Goal: Task Accomplishment & Management: Manage account settings

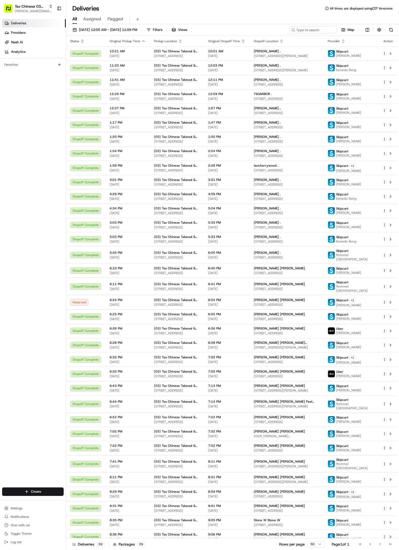
scroll to position [145, 0]
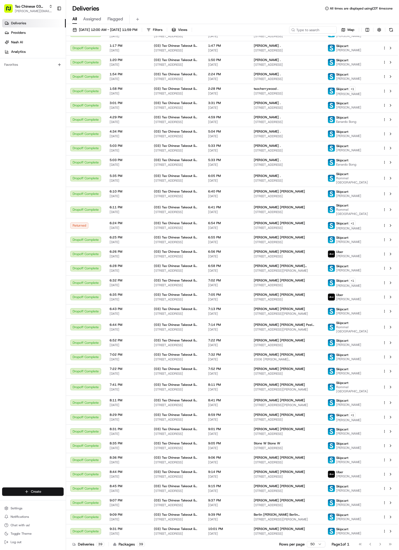
click at [45, 490] on html "Tso Chinese 03 TsoCo [PERSON_NAME][EMAIL_ADDRESS][DOMAIN_NAME] Toggle Sidebar D…" at bounding box center [199, 275] width 399 height 550
click at [72, 502] on icon at bounding box center [71, 501] width 4 height 4
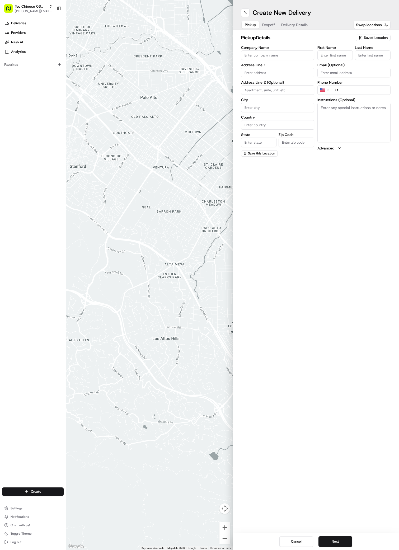
click at [378, 36] on span "Saved Location" at bounding box center [376, 37] width 24 height 5
click at [368, 64] on span "(03) Tso Chinese Takeout & Delivery TsoCo (03)" at bounding box center [364, 60] width 65 height 10
type input "(03) Tso Chinese Takeout & Delivery TsoCo"
type input "Ste F"
type input "Austin"
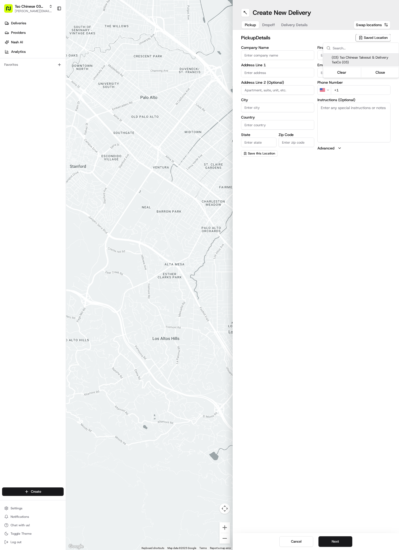
type input "US"
type input "TX"
type input "78704"
type input "Tso Chinese"
type input "TsoCo Manager"
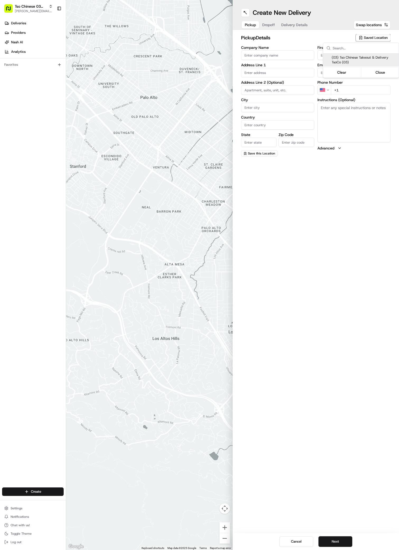
type input "tsocostore@tsochinese.com"
type input "+1 512 428 4445"
type textarea "Submit a picture displaying address & food as Proof of Delivery. Envía una foto…"
type input "2407 S Congress Ave"
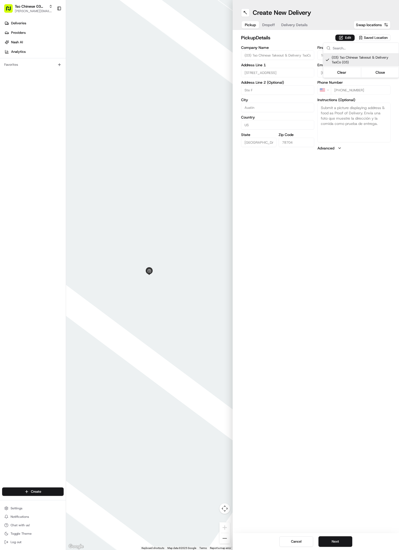
click at [357, 379] on html "Tso Chinese 03 TsoCo antonia@tsochinese.com Toggle Sidebar Deliveries Providers…" at bounding box center [199, 275] width 399 height 550
click at [341, 543] on button "Next" at bounding box center [335, 541] width 34 height 11
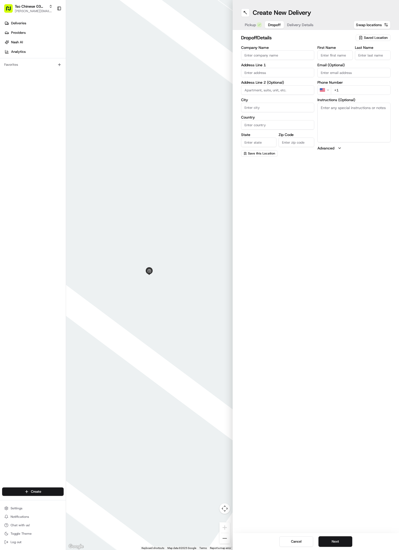
click at [342, 42] on div "dropoff Details Saved Location" at bounding box center [316, 39] width 150 height 10
paste input "DANE ANDERSON"
type input "DANE ANDERSON"
paste input "DANE ANDERSON"
type input "DANE ANDERSON"
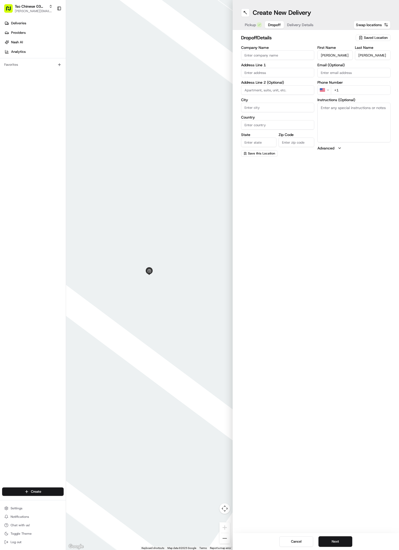
paste input "512 970 7217"
type input "+1 512 970 7217"
paste input "1018 Milton St W"
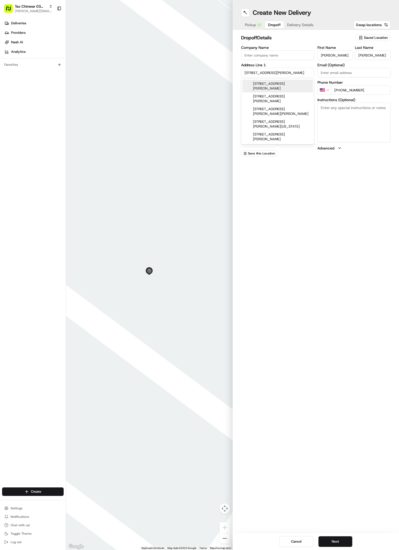
click at [266, 83] on div "1018 West Milton Street, Austin, TX" at bounding box center [277, 86] width 70 height 13
type input "1018 West Milton Street"
type input "Austin"
type input "United States"
type input "TX"
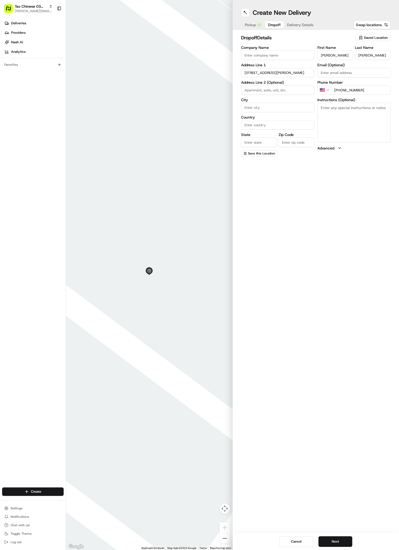
type input "78704"
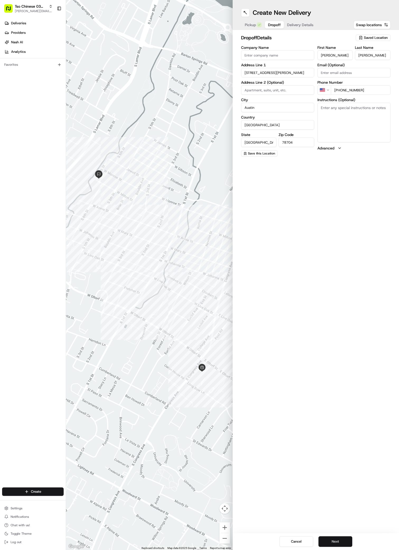
click at [335, 543] on button "Next" at bounding box center [335, 541] width 34 height 11
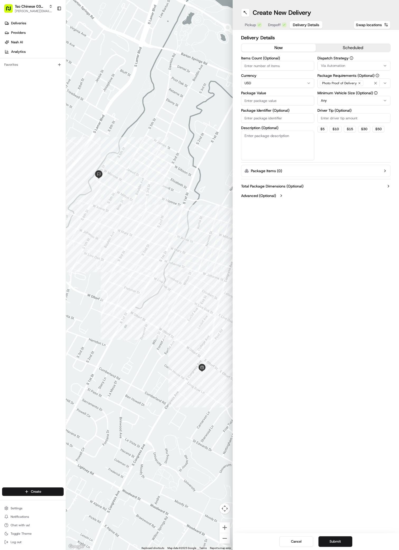
click at [385, 65] on icon "button" at bounding box center [385, 66] width 4 height 4
click at [353, 92] on span "TsoCo Strategy" at bounding box center [358, 94] width 65 height 5
click at [352, 143] on html "Tso Chinese 03 TsoCo antonia@tsochinese.com Toggle Sidebar Deliveries Providers…" at bounding box center [199, 275] width 399 height 550
click at [358, 83] on icon "button" at bounding box center [359, 83] width 3 height 3
click at [357, 83] on div "Select requirements" at bounding box center [354, 83] width 70 height 5
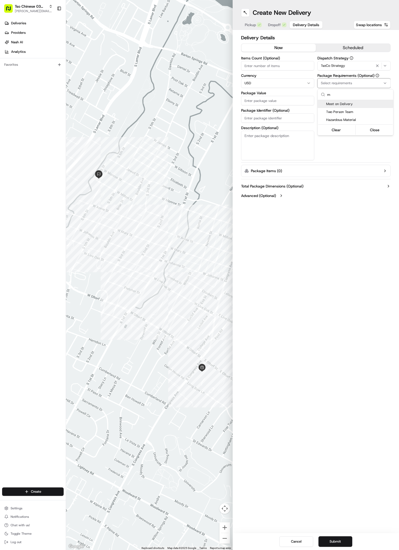
type input "m"
click at [335, 105] on span "Meet on Delivery" at bounding box center [358, 104] width 65 height 5
click at [346, 153] on html "Tso Chinese 03 TsoCo antonia@tsochinese.com Toggle Sidebar Deliveries Providers…" at bounding box center [199, 275] width 399 height 550
click at [345, 118] on input "Driver Tip (Optional)" at bounding box center [353, 118] width 73 height 10
type input "2"
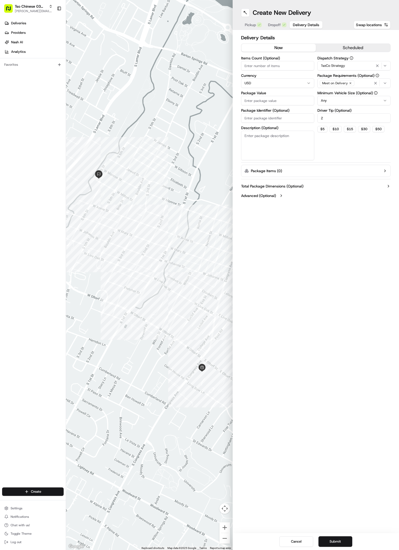
click at [256, 101] on input "Package Value" at bounding box center [277, 101] width 73 height 10
type input "44.27"
click at [257, 118] on input "Package Identifier (Optional)" at bounding box center [277, 118] width 73 height 10
paste input "#QVRDMHG"
type input "#QVRDMHG"
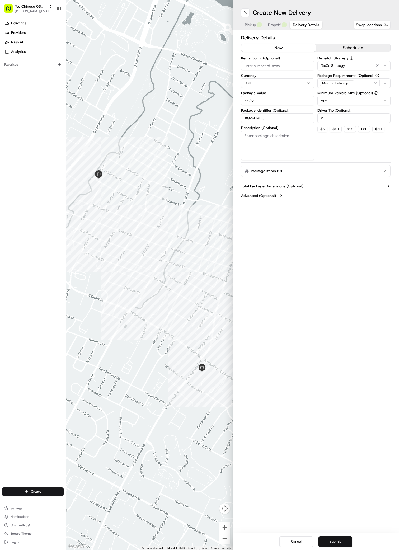
click at [336, 542] on button "Submit" at bounding box center [335, 541] width 34 height 11
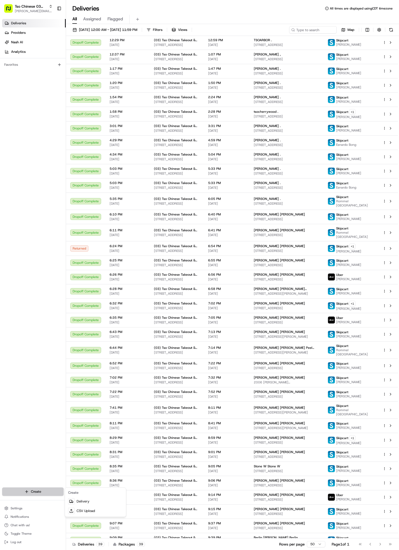
click at [47, 491] on html "Tso Chinese 03 TsoCo [PERSON_NAME][EMAIL_ADDRESS][DOMAIN_NAME] Toggle Sidebar D…" at bounding box center [199, 275] width 399 height 550
click at [76, 501] on link "Delivery" at bounding box center [95, 502] width 59 height 10
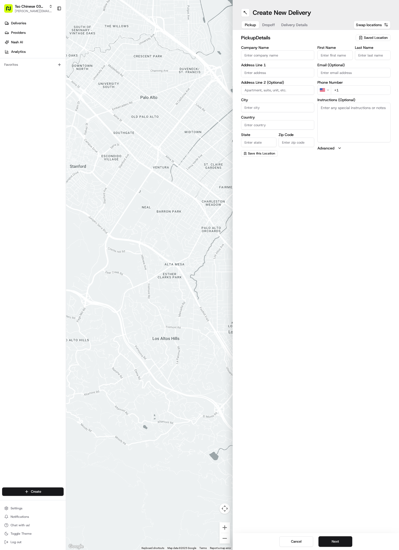
click at [383, 34] on button "Saved Location" at bounding box center [373, 37] width 35 height 7
click at [369, 56] on span "(03) Tso Chinese Takeout & Delivery TsoCo (03)" at bounding box center [364, 60] width 65 height 10
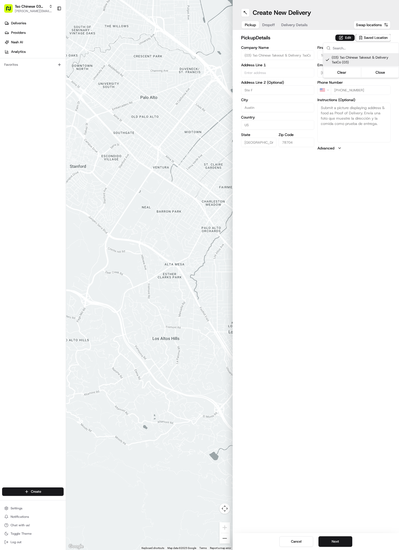
type input "(03) Tso Chinese Takeout & Delivery TsoCo"
type input "Ste F"
type input "Austin"
type input "US"
type input "[GEOGRAPHIC_DATA]"
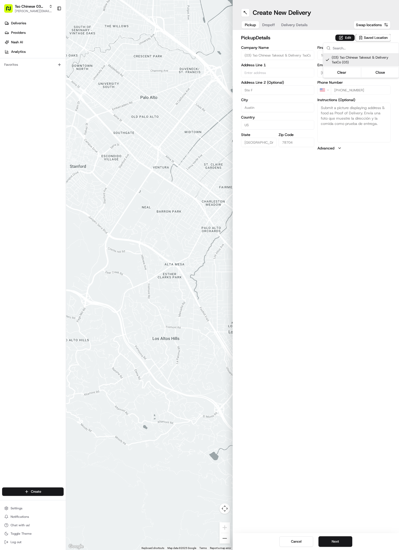
type input "78704"
type input "Tso Chinese"
type input "TsoCo Manager"
type input "[EMAIL_ADDRESS][DOMAIN_NAME]"
type input "[PHONE_NUMBER]"
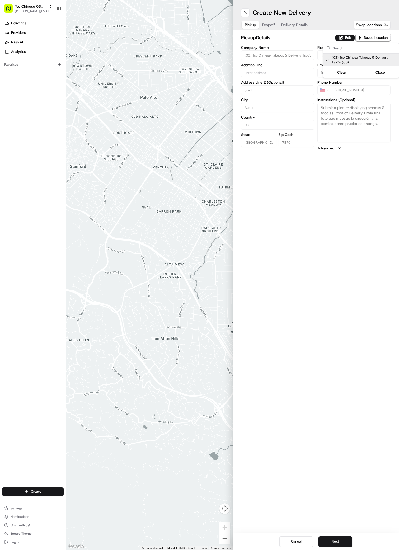
type textarea "Submit a picture displaying address & food as Proof of Delivery. Envía una foto…"
type input "[STREET_ADDRESS]"
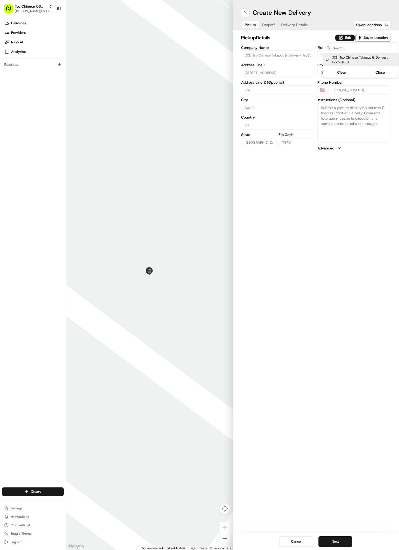
click at [333, 393] on html "Tso Chinese 03 TsoCo [PERSON_NAME][EMAIL_ADDRESS][DOMAIN_NAME] Toggle Sidebar D…" at bounding box center [199, 275] width 399 height 550
click at [337, 541] on button "Next" at bounding box center [335, 541] width 34 height 11
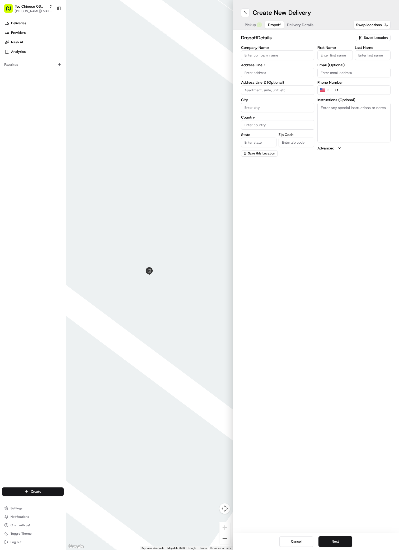
paste input "patricia petty"
type input "patricia petty"
type input ","
paste input "512 361 2688"
type input "+1 512 361 2688"
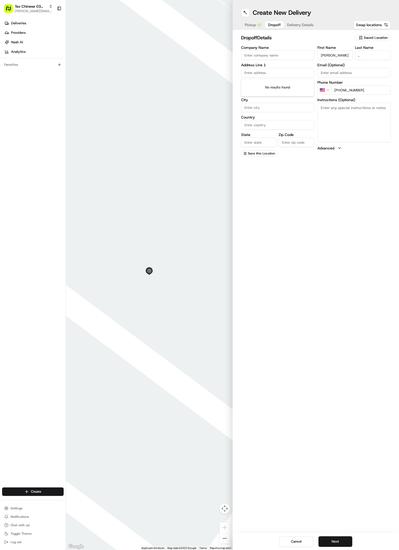
paste input "1806 Forestglade Dr"
click at [268, 84] on div "1806 Forestglade Drive, Austin, TX" at bounding box center [277, 84] width 70 height 8
type input "1806 Forestglade Dr, Austin, TX 78745, USA"
type input "Austin"
type input "[GEOGRAPHIC_DATA]"
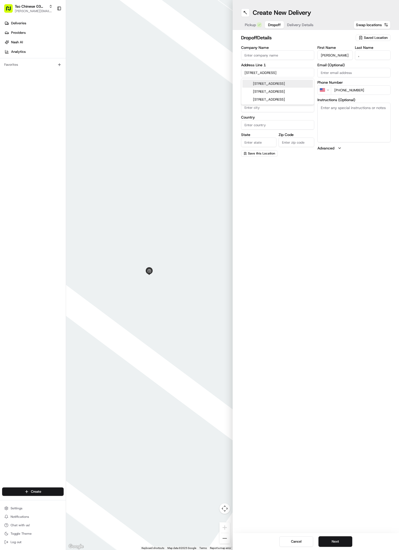
type input "[GEOGRAPHIC_DATA]"
type input "78745"
type input "1806 Forestglade Drive"
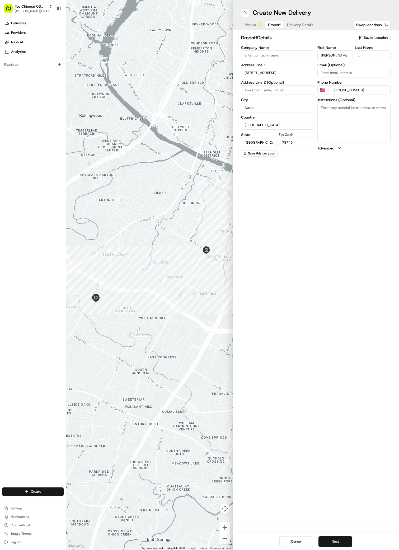
click at [350, 119] on textarea "Instructions (Optional)" at bounding box center [353, 123] width 73 height 40
paste textarea "Please leave bag on black chairs on front porch area. - thank you!"
type textarea "Please leave bag on black chairs on front porch area. - thank you!"
click at [341, 544] on button "Next" at bounding box center [335, 541] width 34 height 11
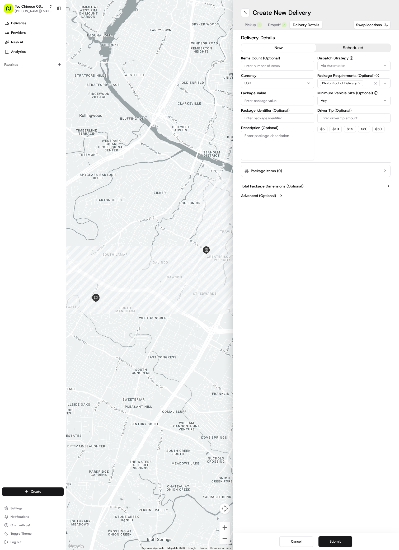
click at [346, 67] on div "Via Automation" at bounding box center [354, 65] width 70 height 5
click at [333, 97] on div "TsoCo Strategy" at bounding box center [355, 95] width 75 height 8
click at [346, 142] on html "Tso Chinese 03 TsoCo antonia@tsochinese.com Toggle Sidebar Deliveries Providers…" at bounding box center [199, 275] width 399 height 550
click at [358, 82] on icon "button" at bounding box center [359, 83] width 2 height 2
click at [357, 82] on div "Select requirements" at bounding box center [354, 83] width 70 height 5
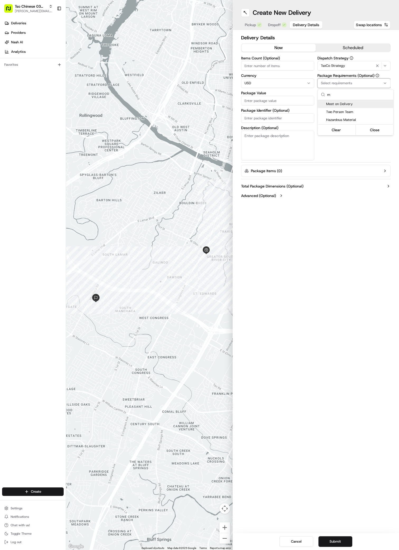
type input "m"
click at [332, 105] on span "Meet on Delivery" at bounding box center [358, 104] width 65 height 5
click at [355, 149] on html "Tso Chinese 03 TsoCo antonia@tsochinese.com Toggle Sidebar Deliveries Providers…" at bounding box center [199, 275] width 399 height 550
click at [353, 118] on input "Driver Tip (Optional)" at bounding box center [353, 118] width 73 height 10
type input "2"
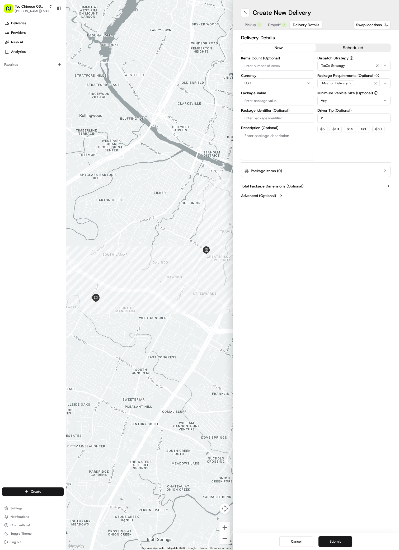
click at [278, 98] on input "Package Value" at bounding box center [277, 101] width 73 height 10
click at [275, 119] on div "Package Identifier (Optional)" at bounding box center [277, 115] width 73 height 14
paste input "#3QGHRQQ"
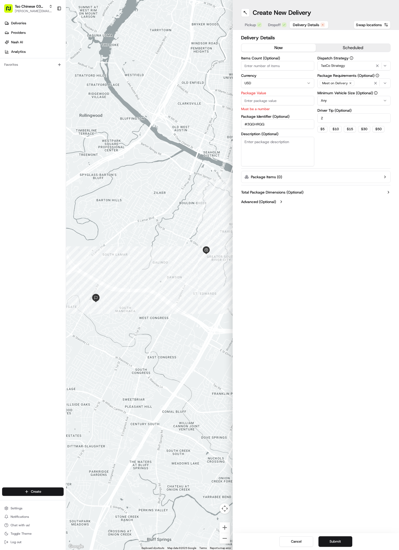
type input "#3QGHRQQ"
click at [264, 100] on input "Package Value" at bounding box center [277, 101] width 73 height 10
type input "60.40"
click at [338, 538] on button "Submit" at bounding box center [335, 541] width 34 height 11
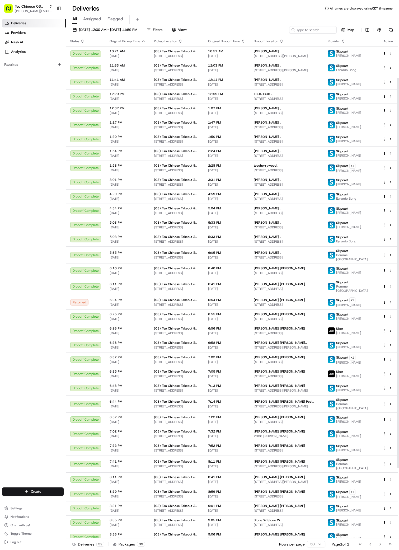
scroll to position [54, 0]
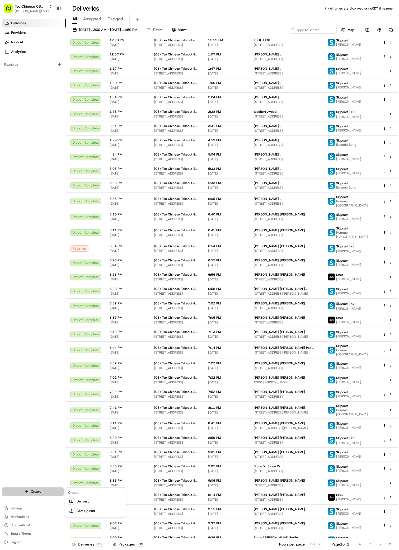
click at [44, 490] on html "Tso Chinese 03 TsoCo [PERSON_NAME][EMAIL_ADDRESS][DOMAIN_NAME] Toggle Sidebar D…" at bounding box center [199, 275] width 399 height 550
click at [74, 500] on div at bounding box center [71, 501] width 6 height 6
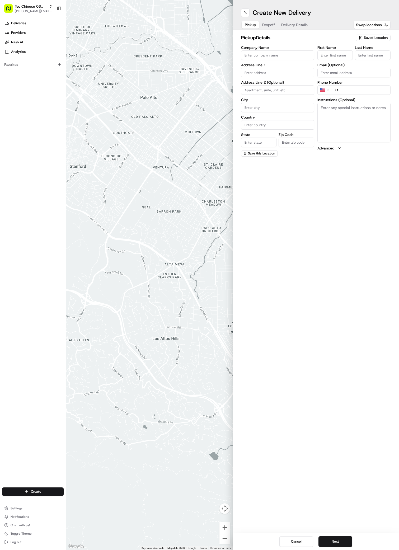
click at [368, 39] on span "Saved Location" at bounding box center [376, 37] width 24 height 5
click at [360, 58] on span "(03) Tso Chinese Takeout & Delivery TsoCo (03)" at bounding box center [364, 60] width 65 height 10
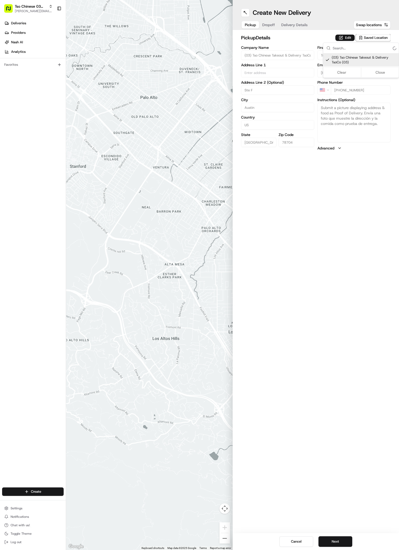
type input "(03) Tso Chinese Takeout & Delivery TsoCo"
type input "Ste F"
type input "Austin"
type input "US"
type input "[GEOGRAPHIC_DATA]"
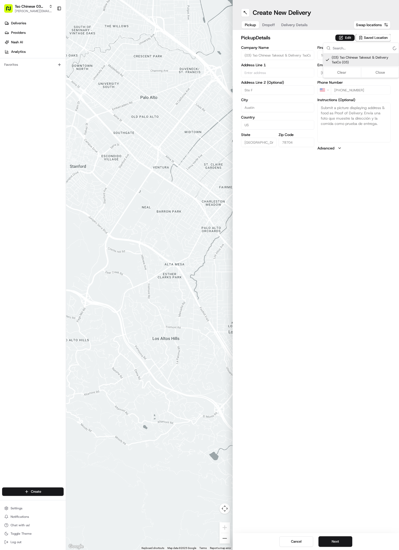
type input "78704"
type input "Tso Chinese"
type input "TsoCo Manager"
type input "[EMAIL_ADDRESS][DOMAIN_NAME]"
type input "[PHONE_NUMBER]"
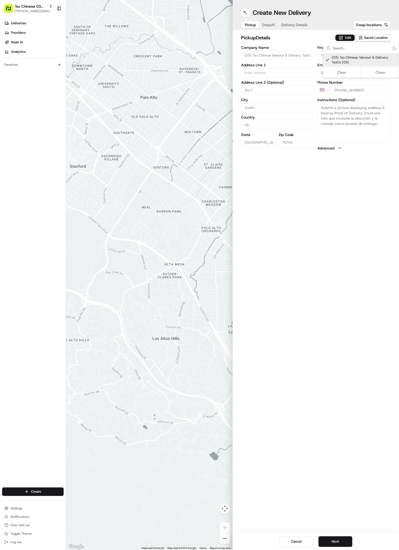
type textarea "Submit a picture displaying address & food as Proof of Delivery. Envía una foto…"
type input "[STREET_ADDRESS]"
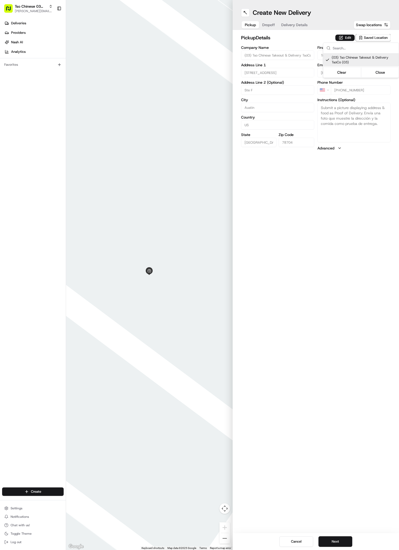
click at [349, 323] on html "Tso Chinese 03 TsoCo [PERSON_NAME][EMAIL_ADDRESS][DOMAIN_NAME] Toggle Sidebar D…" at bounding box center [199, 275] width 399 height 550
click at [336, 540] on button "Next" at bounding box center [335, 541] width 34 height 11
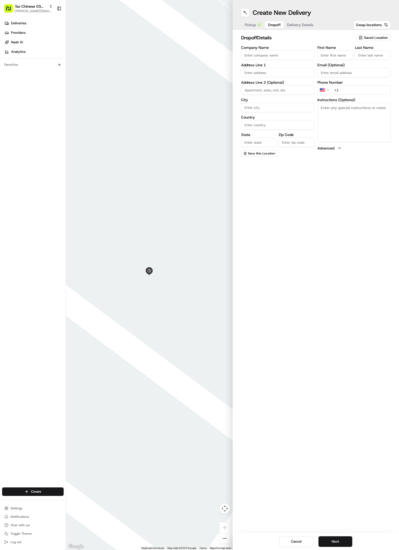
paste input "matias garza"
type input "matias garza"
click at [386, 61] on div "First Name matias garza Last Name Required Email (Optional) Phone Number US +1 …" at bounding box center [353, 101] width 73 height 111
type input "."
paste input "619 764 0024"
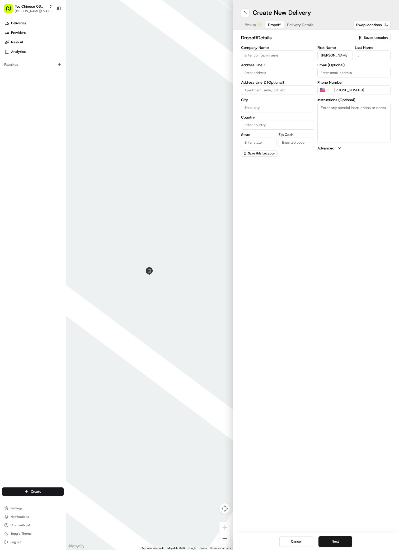
type input "+1 619 764 0024"
paste input "6401 Sunnysky Way"
click at [267, 81] on div "6401 Sunnysky Way, Austin, TX" at bounding box center [277, 84] width 70 height 8
type input "6401 Sunnysky Way"
type input "Austin"
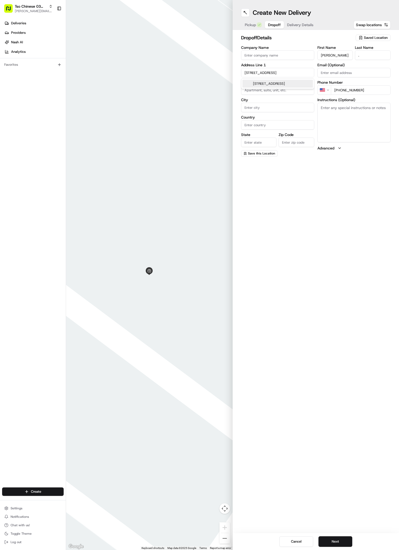
type input "[GEOGRAPHIC_DATA]"
type input "78745"
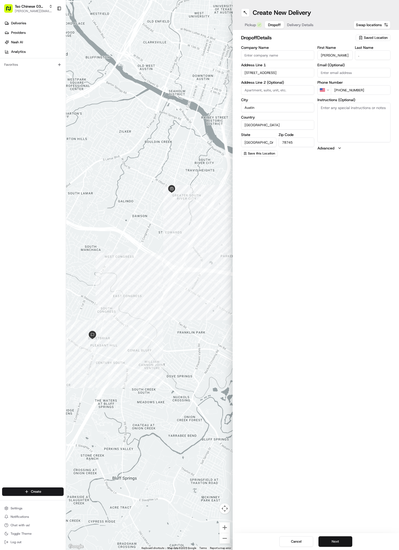
click at [335, 544] on button "Next" at bounding box center [335, 541] width 34 height 11
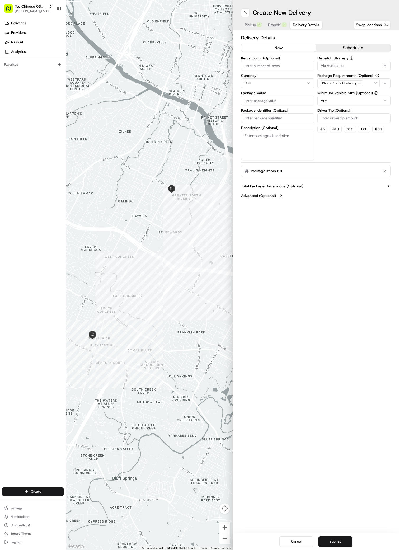
click at [385, 66] on icon "button" at bounding box center [385, 66] width 4 height 4
click at [342, 95] on span "TsoCo Strategy" at bounding box center [358, 94] width 65 height 5
click at [339, 165] on html "Tso Chinese 03 TsoCo antonia@tsochinese.com Toggle Sidebar Deliveries Providers…" at bounding box center [199, 275] width 399 height 550
click at [358, 83] on icon "button" at bounding box center [359, 83] width 3 height 3
click at [358, 83] on div "Select requirements" at bounding box center [354, 83] width 70 height 5
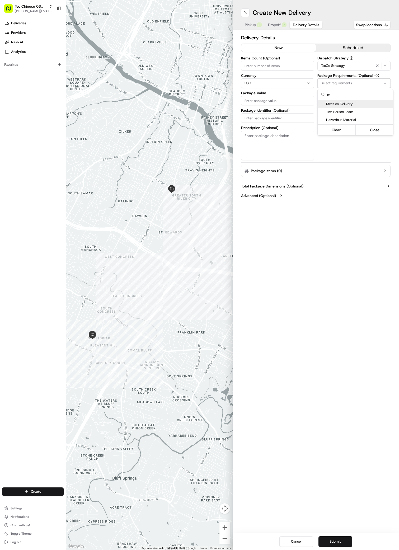
type input "m"
click at [324, 103] on div "Meet on Delivery" at bounding box center [355, 104] width 75 height 8
click at [349, 148] on html "Tso Chinese 03 TsoCo antonia@tsochinese.com Toggle Sidebar Deliveries Providers…" at bounding box center [199, 275] width 399 height 550
click at [352, 115] on input "Driver Tip (Optional)" at bounding box center [353, 118] width 73 height 10
type input "2"
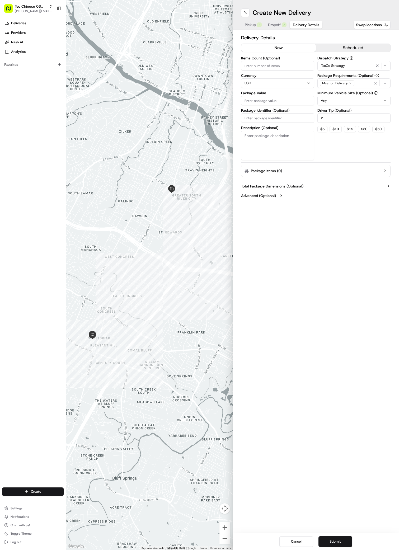
click at [284, 101] on input "Package Value" at bounding box center [277, 101] width 73 height 10
type input "32.37"
click at [264, 117] on input "Package Identifier (Optional)" at bounding box center [277, 118] width 73 height 10
paste input "#QOWRYYR"
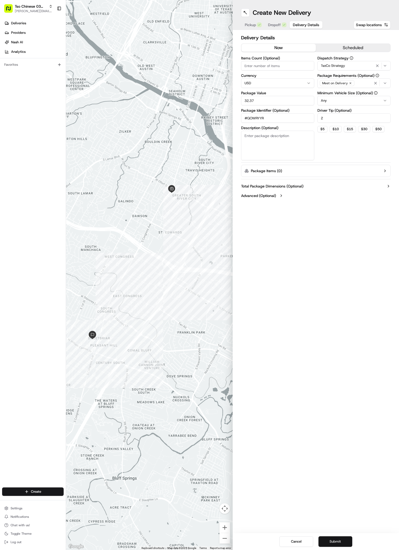
type input "#QOWRYYR"
click at [342, 542] on button "Submit" at bounding box center [335, 541] width 34 height 11
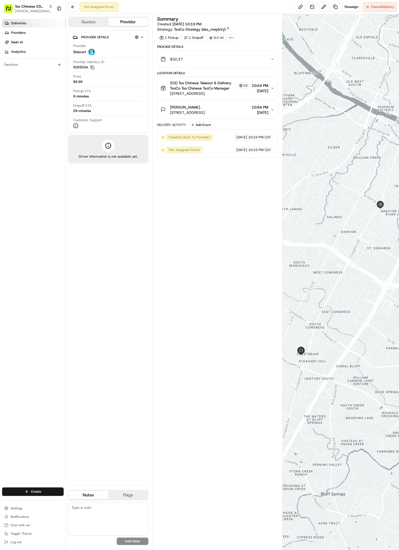
click at [27, 21] on link "Deliveries" at bounding box center [34, 23] width 64 height 8
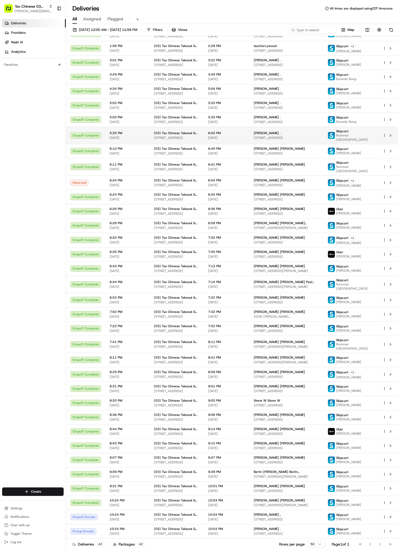
scroll to position [193, 0]
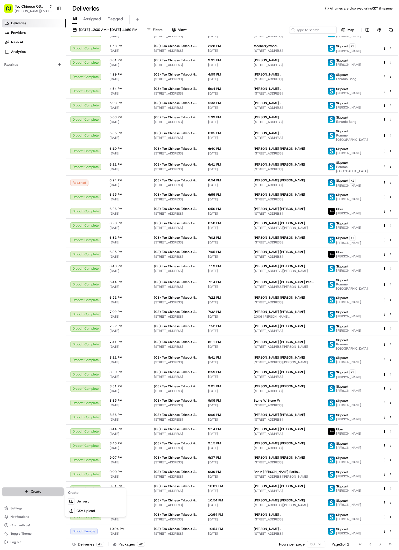
click at [20, 494] on html "Tso Chinese 03 TsoCo [PERSON_NAME][EMAIL_ADDRESS][DOMAIN_NAME] Toggle Sidebar D…" at bounding box center [199, 275] width 399 height 550
click at [88, 503] on link "Delivery" at bounding box center [95, 502] width 59 height 10
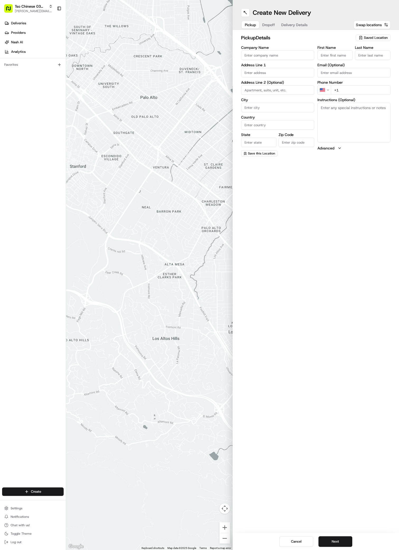
click at [376, 36] on span "Saved Location" at bounding box center [376, 37] width 24 height 5
click at [368, 59] on span "(03) Tso Chinese Takeout & Delivery TsoCo (03)" at bounding box center [364, 60] width 65 height 10
type input "(03) Tso Chinese Takeout & Delivery TsoCo"
type input "Ste F"
type input "Austin"
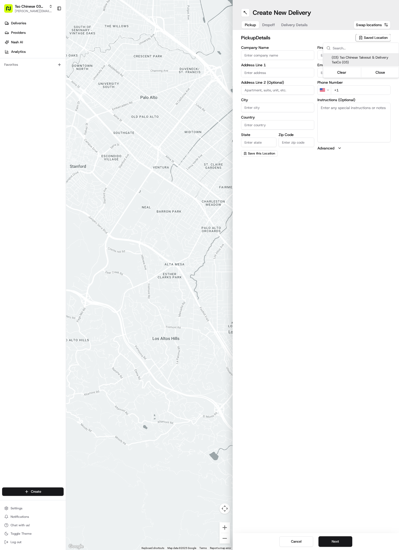
type input "US"
type input "TX"
type input "78704"
type input "Tso Chinese"
type input "TsoCo Manager"
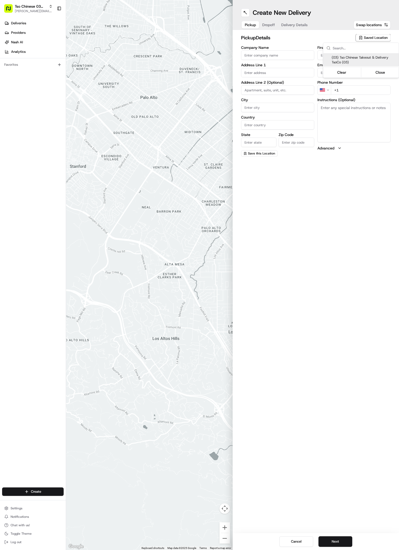
type input "tsocostore@tsochinese.com"
type input "+1 512 428 4445"
type textarea "Submit a picture displaying address & food as Proof of Delivery. Envía una foto…"
type input "2407 S Congress Ave"
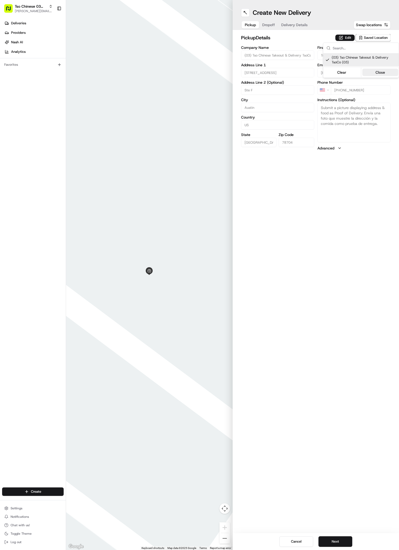
click at [375, 71] on button "Close" at bounding box center [380, 72] width 36 height 7
click at [268, 26] on span "Dropoff" at bounding box center [268, 24] width 13 height 5
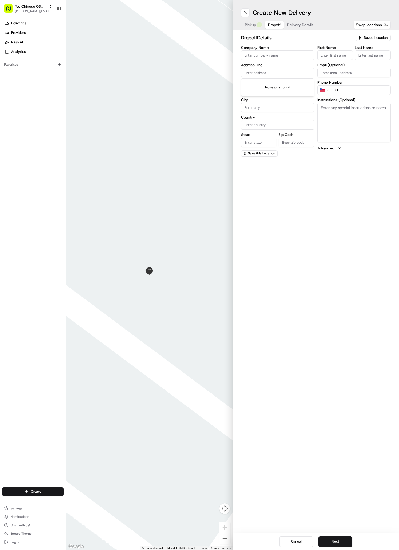
click at [247, 53] on input "Company Name" at bounding box center [277, 55] width 73 height 10
paste input "[PERSON_NAME]"
type input "[PERSON_NAME]"
paste input "Paul Cardenas"
type input "Paul Cardenas"
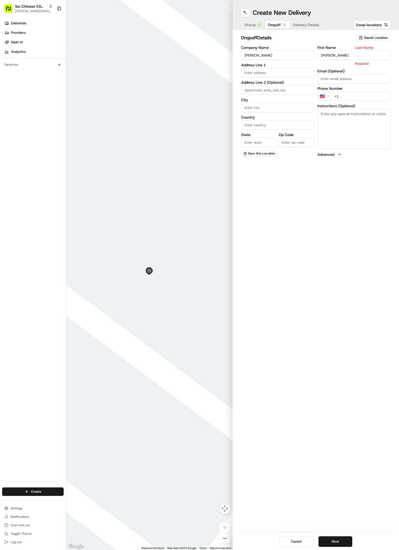
type input "."
click at [247, 75] on input "text" at bounding box center [277, 73] width 73 height 10
paste input "6212 Crow Ln"
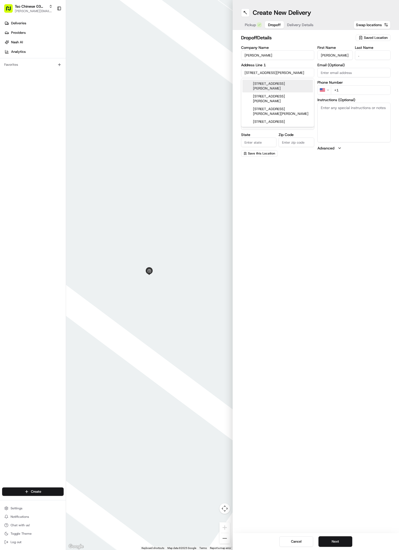
click at [276, 82] on div "6212 Crow Ln, Austin, TX" at bounding box center [277, 86] width 70 height 13
type input "6212 Crow Ln, Austin, TX 78745, USA"
type input "Austin"
type input "United States"
type input "TX"
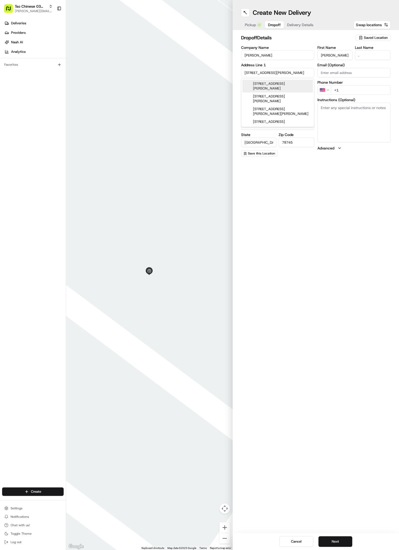
type input "78745"
type input "6212 Crow Lane"
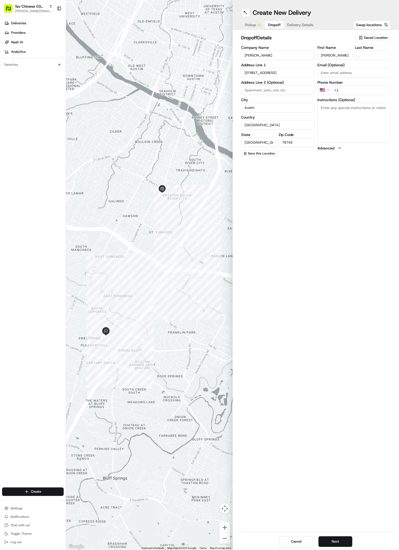
click at [332, 111] on textarea "Instructions (Optional)" at bounding box center [353, 123] width 73 height 40
paste textarea "Enter through the right hand side gate. Come all the way around to building 3, …"
type textarea "Enter through the right hand side gate. Come all the way around to building 3, …"
click at [247, 89] on input at bounding box center [277, 90] width 73 height 10
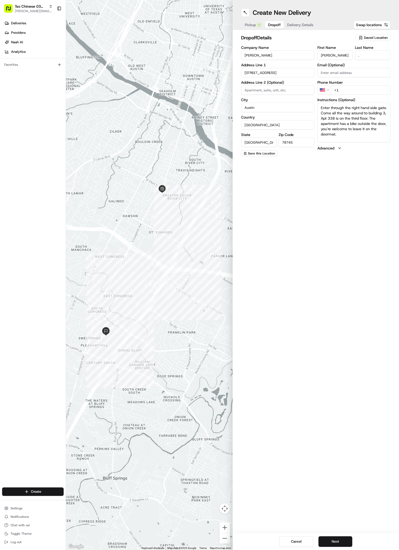
click at [247, 89] on input at bounding box center [277, 90] width 73 height 10
paste input "Apt 338"
type input "Apt 338"
click at [342, 89] on input "+1" at bounding box center [361, 90] width 60 height 10
click at [343, 92] on input "+1" at bounding box center [361, 90] width 60 height 10
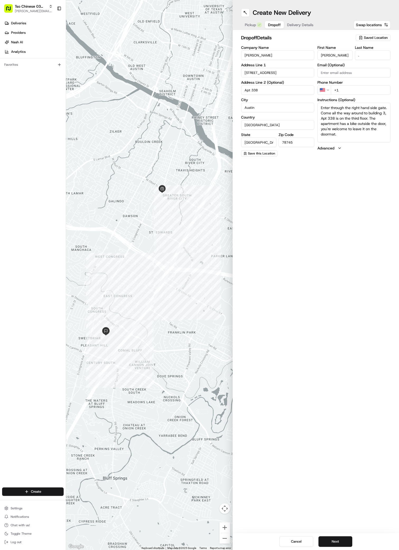
paste input "035"
click at [347, 92] on input "+035" at bounding box center [361, 90] width 60 height 10
click at [343, 91] on input "+1" at bounding box center [361, 90] width 60 height 10
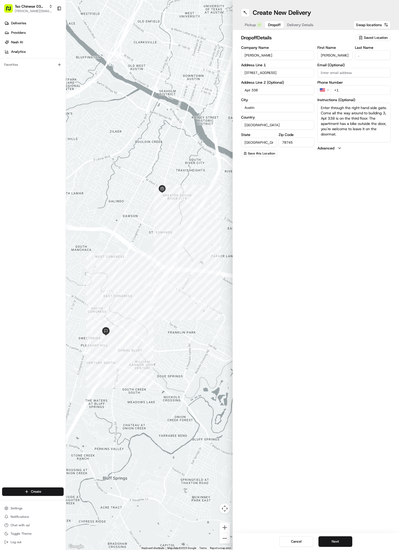
paste input "51 22039745"
click at [336, 93] on input "+51 22039745" at bounding box center [361, 90] width 60 height 10
click at [336, 91] on input "+51 22039745" at bounding box center [361, 90] width 60 height 10
type input "+1 512 203 9745"
click at [311, 26] on span "Delivery Details" at bounding box center [300, 24] width 26 height 5
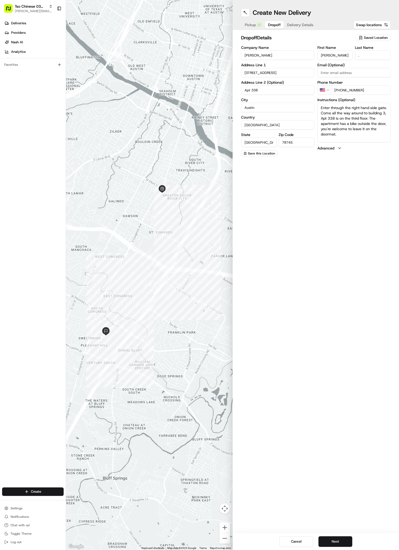
click at [275, 24] on span "Dropoff" at bounding box center [274, 24] width 13 height 5
click at [299, 22] on span "Delivery Details" at bounding box center [300, 24] width 26 height 5
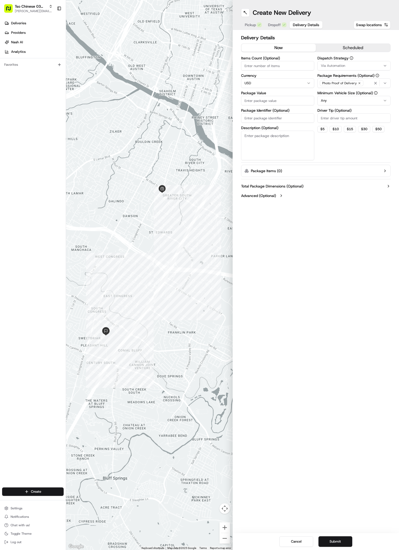
click at [331, 63] on span "Via Automation" at bounding box center [333, 65] width 24 height 5
click at [337, 94] on span "TsoCo Strategy" at bounding box center [358, 94] width 65 height 5
click at [375, 113] on button "Close" at bounding box center [375, 112] width 36 height 7
click at [328, 120] on input "Driver Tip (Optional)" at bounding box center [353, 118] width 73 height 10
type input "2"
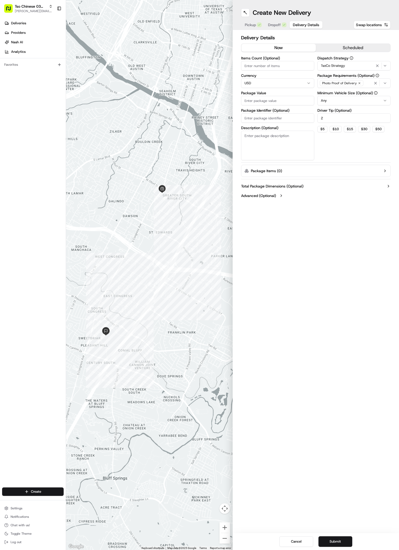
click at [245, 117] on input "Package Identifier (Optional)" at bounding box center [277, 118] width 73 height 10
paste input "BX03I5M"
type input "BX03I5M"
click at [249, 101] on input "Package Value" at bounding box center [277, 101] width 73 height 10
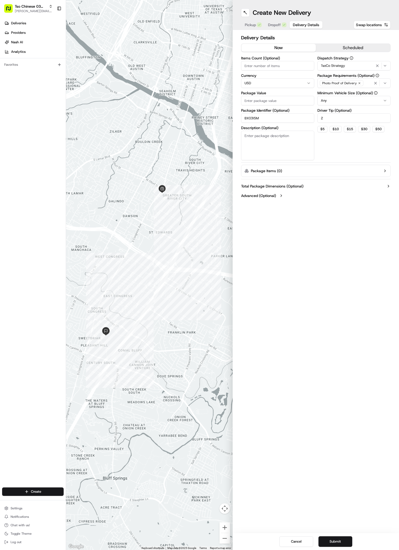
click at [249, 101] on input "Package Value" at bounding box center [277, 101] width 73 height 10
click at [247, 102] on input "Package Value" at bounding box center [277, 101] width 73 height 10
type input "29.93"
click at [339, 541] on button "Submit" at bounding box center [335, 541] width 34 height 11
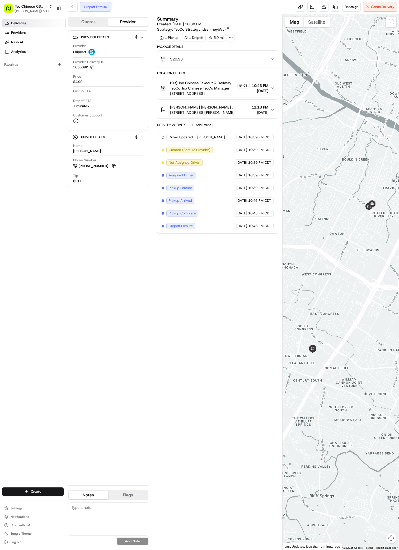
click at [18, 21] on span "Deliveries" at bounding box center [18, 23] width 15 height 5
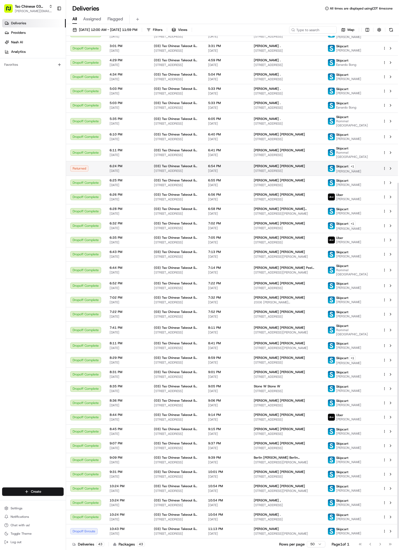
scroll to position [207, 0]
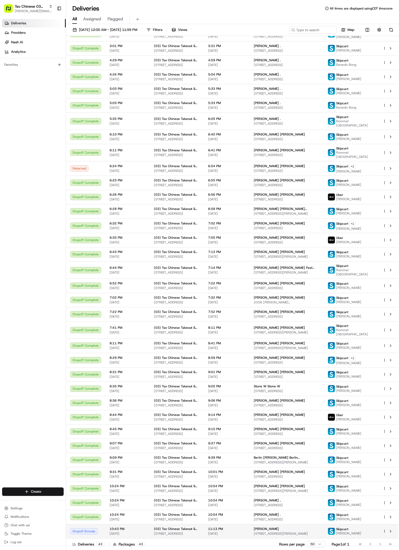
click at [279, 528] on span "Paul Cardenas" at bounding box center [266, 529] width 25 height 4
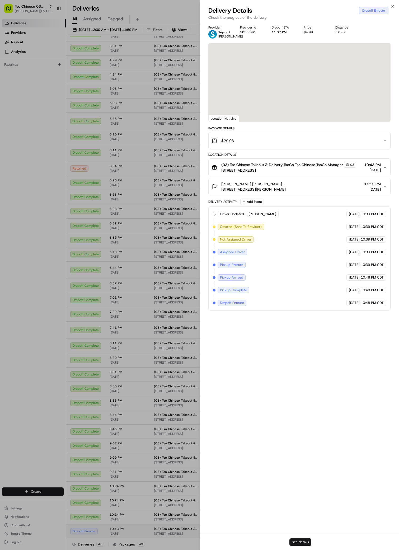
click at [284, 528] on div at bounding box center [199, 275] width 399 height 550
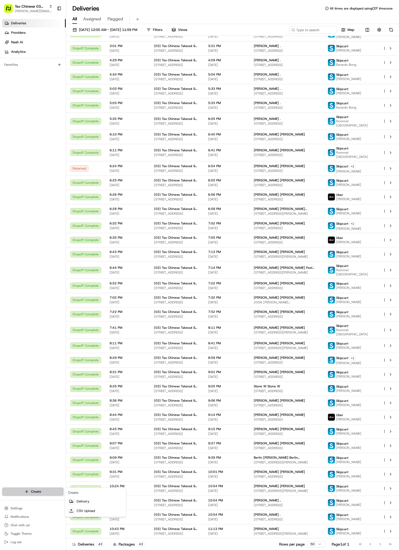
click at [40, 494] on html "Tso Chinese 03 TsoCo [PERSON_NAME][EMAIL_ADDRESS][DOMAIN_NAME] Toggle Sidebar D…" at bounding box center [199, 275] width 399 height 550
click at [84, 500] on link "Delivery" at bounding box center [95, 502] width 59 height 10
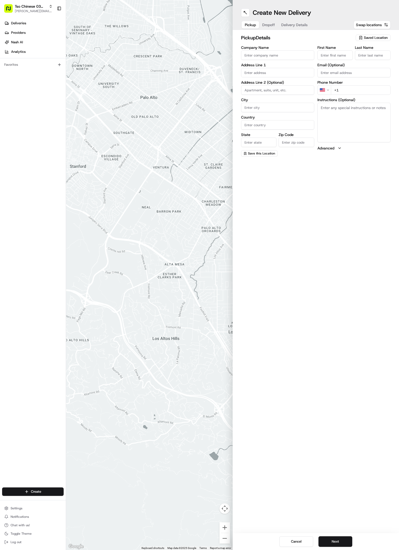
click at [383, 38] on span "Saved Location" at bounding box center [376, 37] width 24 height 5
click at [361, 61] on span "(03) Tso Chinese Takeout & Delivery TsoCo (03)" at bounding box center [364, 60] width 65 height 10
type input "(03) Tso Chinese Takeout & Delivery TsoCo"
type input "Ste F"
type input "Austin"
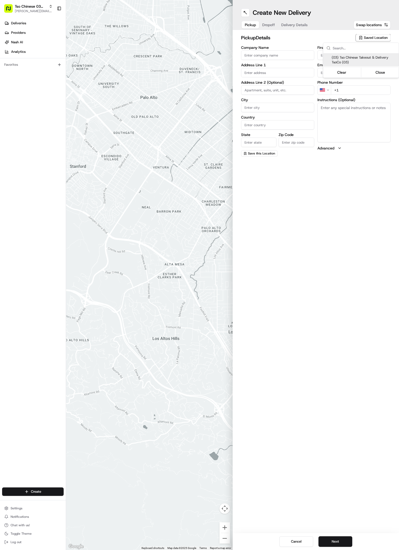
type input "US"
type input "[GEOGRAPHIC_DATA]"
type input "78704"
type input "Tso Chinese"
type input "TsoCo Manager"
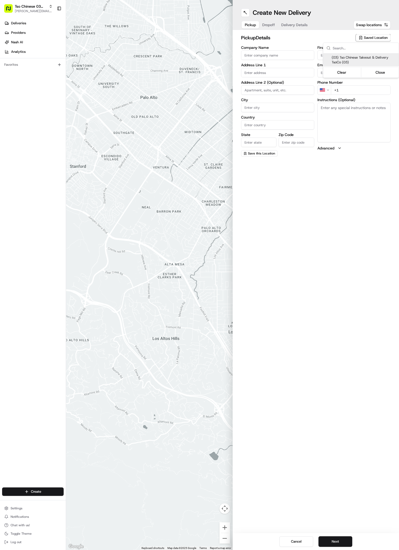
type input "[EMAIL_ADDRESS][DOMAIN_NAME]"
type input "[PHONE_NUMBER]"
type textarea "Submit a picture displaying address & food as Proof of Delivery. Envía una foto…"
type input "[STREET_ADDRESS]"
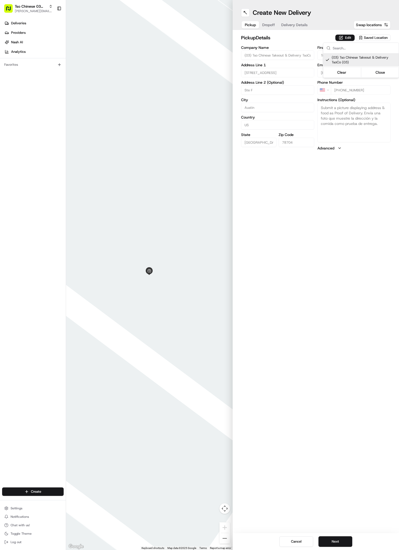
click at [313, 384] on html "Tso Chinese 03 TsoCo [PERSON_NAME][EMAIL_ADDRESS][DOMAIN_NAME] Toggle Sidebar D…" at bounding box center [199, 275] width 399 height 550
click at [336, 537] on button "Next" at bounding box center [335, 541] width 34 height 11
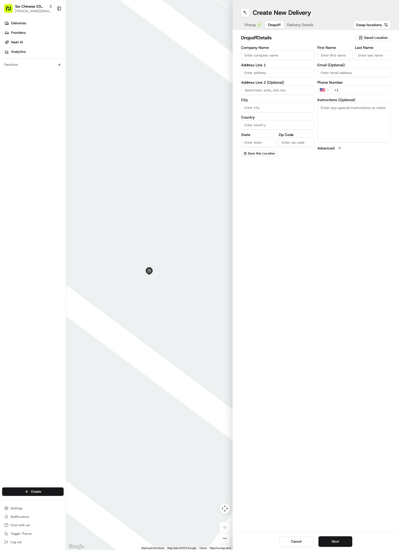
click at [327, 49] on label "First Name" at bounding box center [335, 48] width 36 height 4
click at [327, 50] on input "First Name" at bounding box center [335, 55] width 36 height 10
click at [329, 51] on input "First Name" at bounding box center [335, 55] width 36 height 10
paste input "Trace Holt"
type input "Trace Holt"
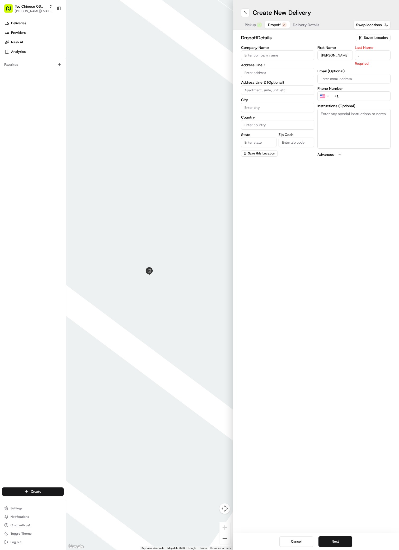
type input "."
paste input "512 792 7811"
type input "+1 512 792 7811"
paste input "3801 S Congress Ave"
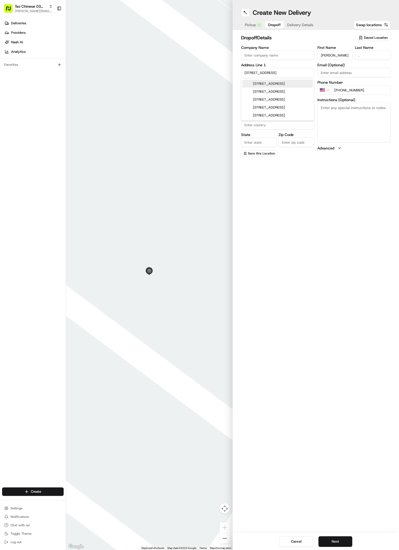
click at [255, 82] on div "3801 South Congress Avenue, Austin, TX" at bounding box center [277, 84] width 70 height 8
type input "3801 S Congress Ave #109, Austin, TX 78704, USA"
type input "Austin"
type input "[GEOGRAPHIC_DATA]"
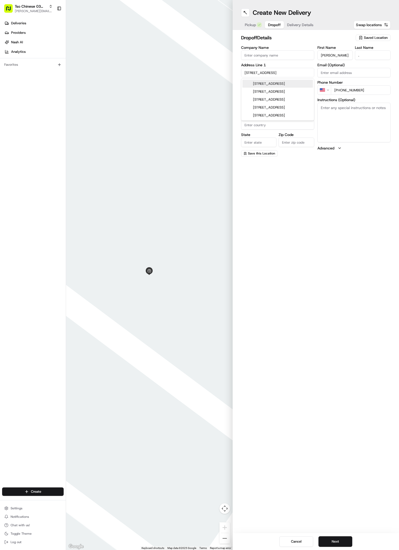
type input "78704"
type input "3801 South Congress Avenue"
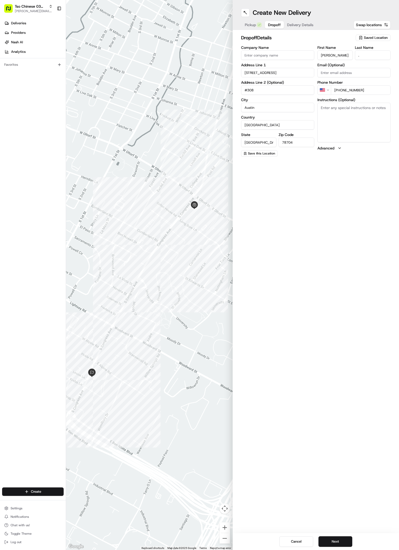
type input "#308"
click at [367, 117] on textarea "Instructions (Optional)" at bounding box center [353, 123] width 73 height 40
paste textarea "Please pull into the back parking lot off of Alpine road between the buildings …"
type textarea "Please pull into the back parking lot off of Alpine road between the buildings …"
click at [313, 263] on div "Create New Delivery Pickup Dropoff Delivery Details Swap locations dropoff Deta…" at bounding box center [316, 275] width 167 height 550
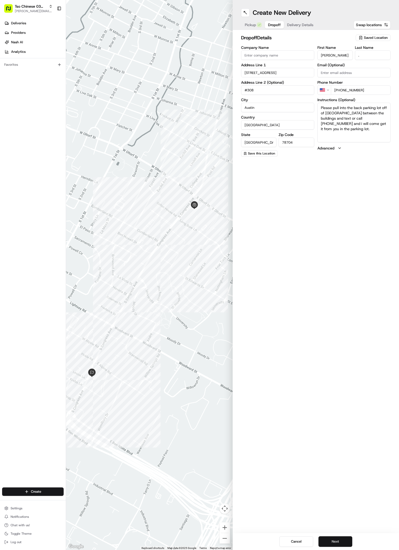
click at [343, 545] on button "Next" at bounding box center [335, 541] width 34 height 11
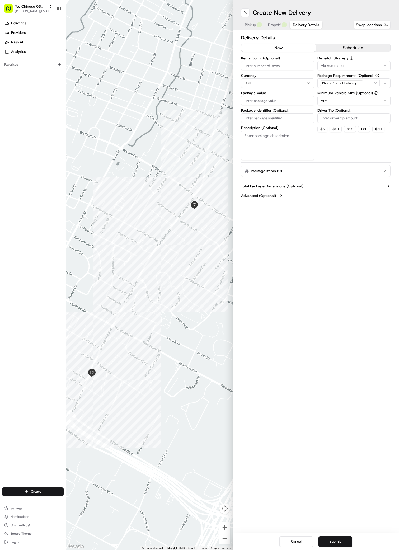
click at [385, 63] on div "Via Automation" at bounding box center [354, 65] width 70 height 5
click at [344, 94] on span "TsoCo Strategy" at bounding box center [358, 94] width 65 height 5
click at [346, 150] on html "Tso Chinese 03 TsoCo [PERSON_NAME][EMAIL_ADDRESS][DOMAIN_NAME] Toggle Sidebar D…" at bounding box center [199, 275] width 399 height 550
click at [358, 81] on div "Photo Proof of Delivery" at bounding box center [342, 83] width 44 height 6
click at [358, 83] on icon "button" at bounding box center [359, 83] width 3 height 3
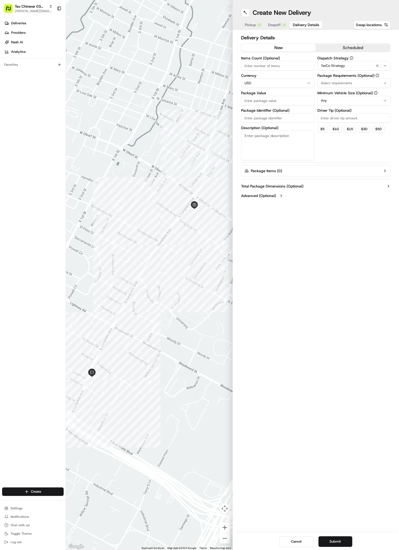
click at [358, 83] on div "Select requirements" at bounding box center [354, 83] width 70 height 5
type input "m"
click at [322, 104] on div "Suggestions" at bounding box center [322, 104] width 4 height 4
click at [334, 158] on html "Tso Chinese 03 TsoCo [PERSON_NAME][EMAIL_ADDRESS][DOMAIN_NAME] Toggle Sidebar D…" at bounding box center [199, 275] width 399 height 550
click at [349, 113] on div "Driver Tip (Optional)" at bounding box center [353, 115] width 73 height 14
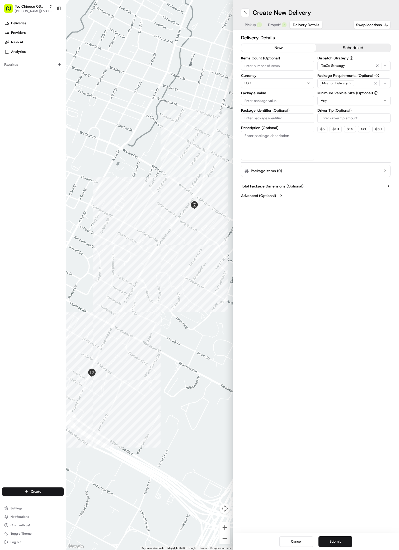
click at [349, 116] on input "Driver Tip (Optional)" at bounding box center [353, 118] width 73 height 10
type input "2"
click at [281, 101] on input "Package Value" at bounding box center [277, 101] width 73 height 10
type input "30.2"
click at [276, 119] on input "Package Identifier (Optional)" at bounding box center [277, 118] width 73 height 10
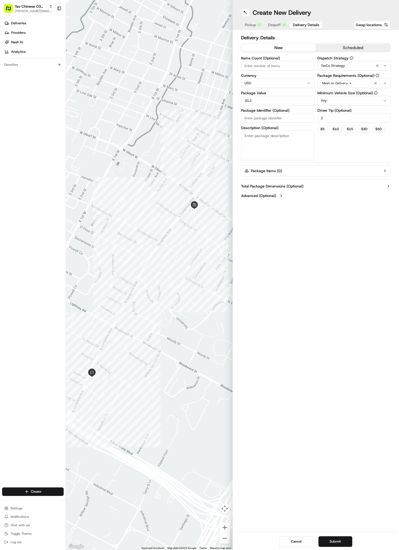
click at [276, 119] on input "Package Identifier (Optional)" at bounding box center [277, 118] width 73 height 10
paste input "#KVTE9FY"
type input "#KVTE9FY"
click at [350, 541] on button "Submit" at bounding box center [335, 541] width 34 height 11
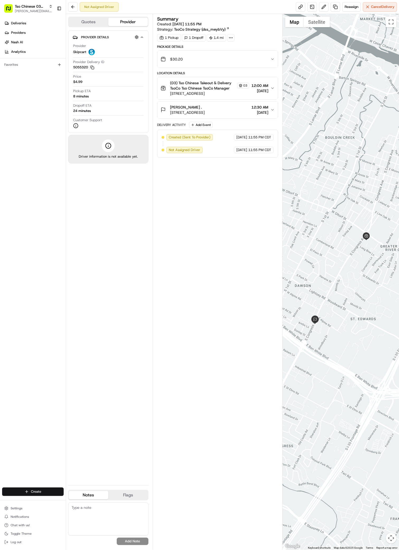
click at [42, 488] on html "Tso Chinese 03 TsoCo antonia@tsochinese.com Toggle Sidebar Deliveries Providers…" at bounding box center [199, 275] width 399 height 550
click at [78, 500] on link "Delivery" at bounding box center [95, 502] width 59 height 10
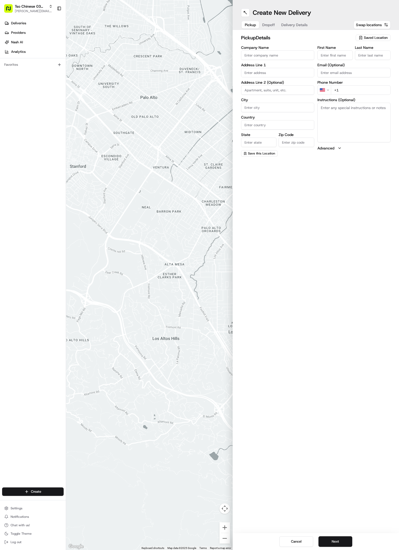
click at [378, 36] on span "Saved Location" at bounding box center [376, 37] width 24 height 5
click at [378, 36] on html "Tso Chinese 03 TsoCo antonia@tsochinese.com Toggle Sidebar Deliveries Providers…" at bounding box center [199, 275] width 399 height 550
click at [370, 57] on span "(03) Tso Chinese Takeout & Delivery TsoCo (03)" at bounding box center [364, 60] width 65 height 10
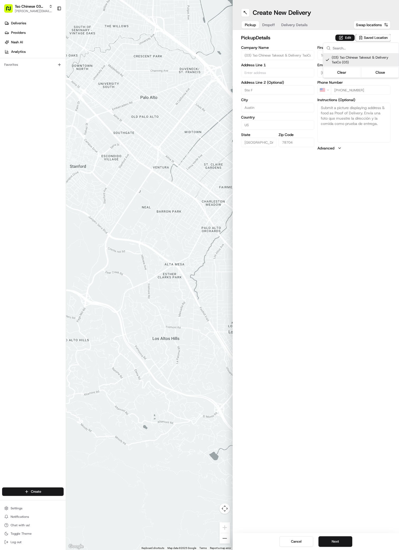
type input "(03) Tso Chinese Takeout & Delivery TsoCo"
type input "Ste F"
type input "Austin"
type input "US"
type input "[GEOGRAPHIC_DATA]"
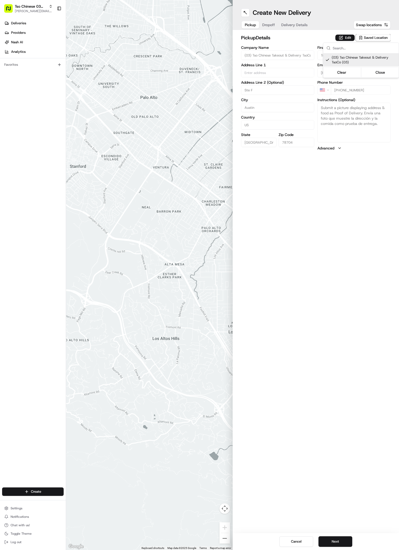
type input "78704"
type input "Tso Chinese"
type input "TsoCo Manager"
type input "[EMAIL_ADDRESS][DOMAIN_NAME]"
type input "[PHONE_NUMBER]"
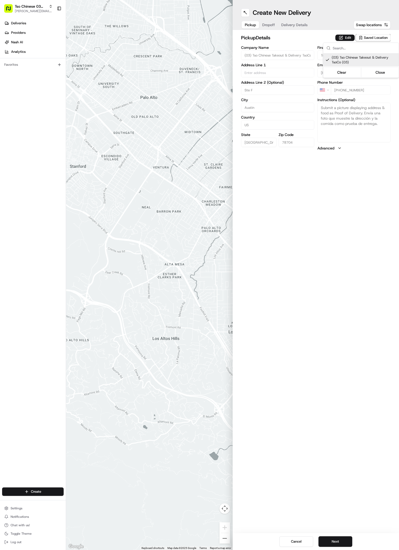
type textarea "Submit a picture displaying address & food as Proof of Delivery. Envía una foto…"
type input "[STREET_ADDRESS]"
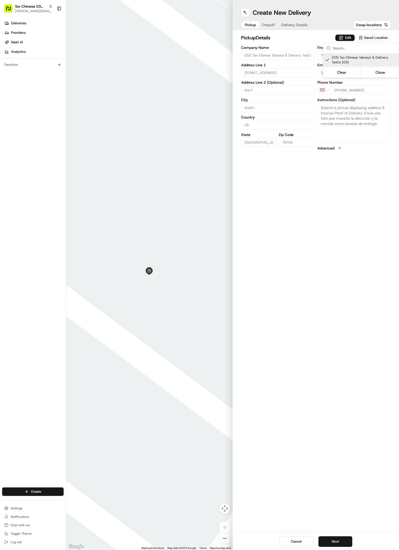
click at [333, 352] on html "Tso Chinese 03 TsoCo [PERSON_NAME][EMAIL_ADDRESS][DOMAIN_NAME] Toggle Sidebar D…" at bounding box center [199, 275] width 399 height 550
click at [330, 541] on button "Next" at bounding box center [335, 541] width 34 height 11
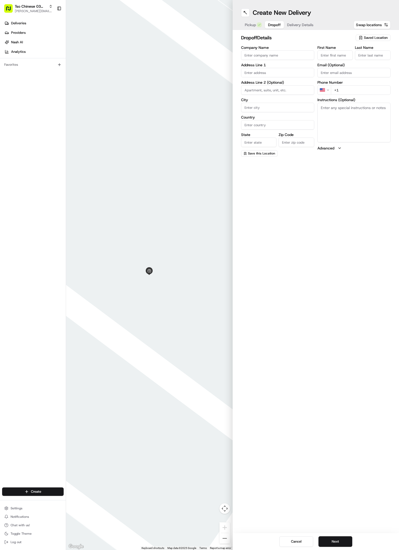
click at [332, 55] on input "First Name" at bounding box center [335, 55] width 36 height 10
paste input "Tia Haywood"
type input "Tia Haywood"
type input "."
paste input "512 902 5592"
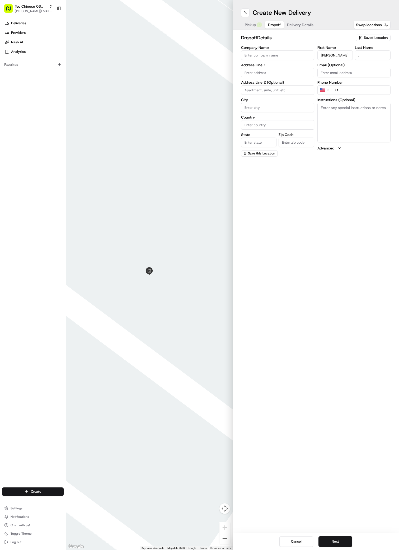
type input "+1 512 902 5592"
paste input "4424 S Mopac Expy"
click at [267, 83] on div "4424 S MoPac Expy, Austin, TX" at bounding box center [277, 84] width 70 height 8
type input "4424 S MoPac Expy, Austin, TX 78735, USA"
type input "Austin"
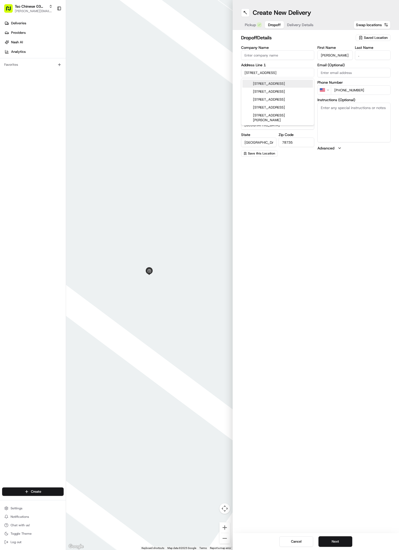
type input "[GEOGRAPHIC_DATA]"
type input "78735"
type input "4424 South MoPac Expressway"
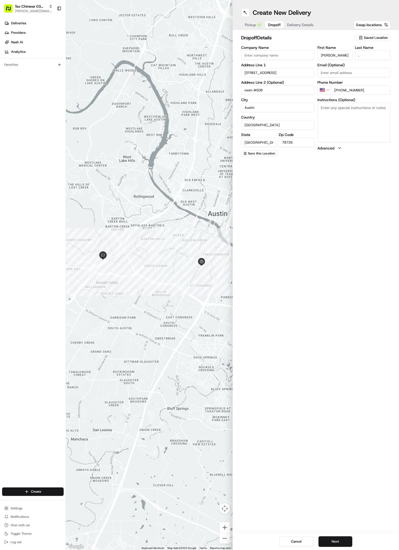
type input "room #508"
click at [366, 126] on textarea "Instructions (Optional)" at bounding box center [353, 123] width 73 height 40
paste textarea "Company: La Quinta Inn & Suites"
drag, startPoint x: 337, startPoint y: 108, endPoint x: 309, endPoint y: 108, distance: 28.8
click at [309, 108] on div "Company Name Address Line 1 4424 South MoPac Expressway Address Line 2 (Optiona…" at bounding box center [316, 101] width 150 height 111
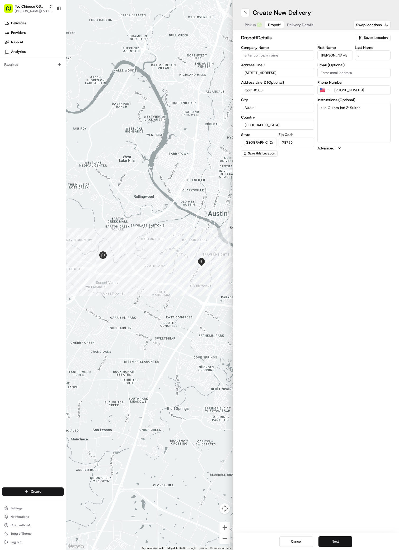
type textarea ": La Quinta Inn & Suites"
click at [338, 539] on button "Next" at bounding box center [335, 541] width 34 height 11
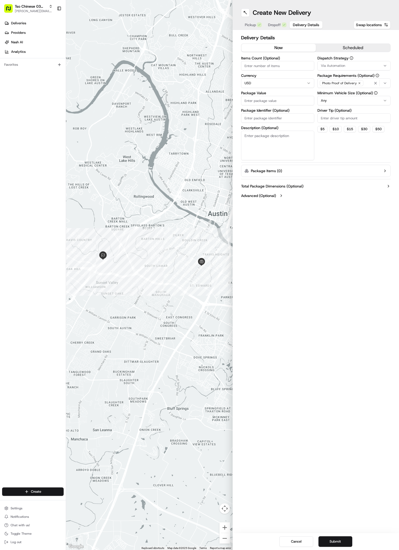
click at [384, 66] on icon "button" at bounding box center [385, 66] width 4 height 4
click at [343, 96] on span "TsoCo Strategy" at bounding box center [358, 94] width 65 height 5
click at [334, 146] on html "Tso Chinese 03 TsoCo antonia@tsochinese.com Toggle Sidebar Deliveries Providers…" at bounding box center [199, 275] width 399 height 550
click at [358, 83] on icon "button" at bounding box center [359, 83] width 2 height 2
click at [358, 83] on div "Select requirements" at bounding box center [354, 83] width 70 height 5
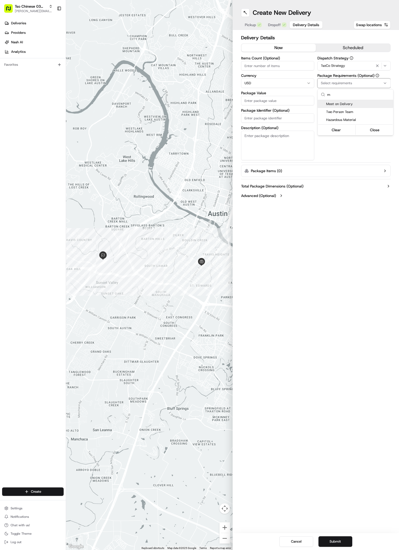
type input "m"
click at [320, 104] on div "Suggestions" at bounding box center [322, 104] width 4 height 4
click at [343, 152] on html "Tso Chinese 03 TsoCo antonia@tsochinese.com Toggle Sidebar Deliveries Providers…" at bounding box center [199, 275] width 399 height 550
click at [340, 120] on input "Driver Tip (Optional)" at bounding box center [353, 118] width 73 height 10
type input "2"
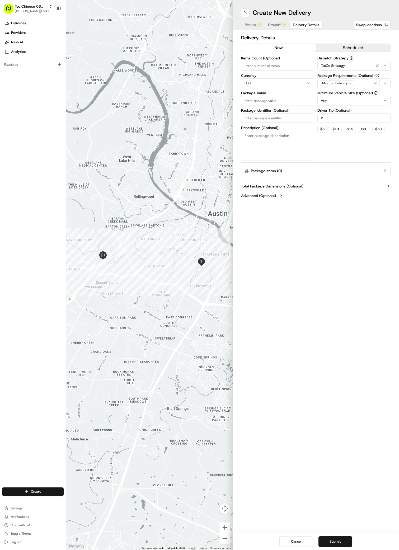
click at [265, 97] on input "Package Value" at bounding box center [277, 101] width 73 height 10
click at [272, 117] on div "Package Identifier (Optional)" at bounding box center [277, 115] width 73 height 14
paste input "#XA32BHV"
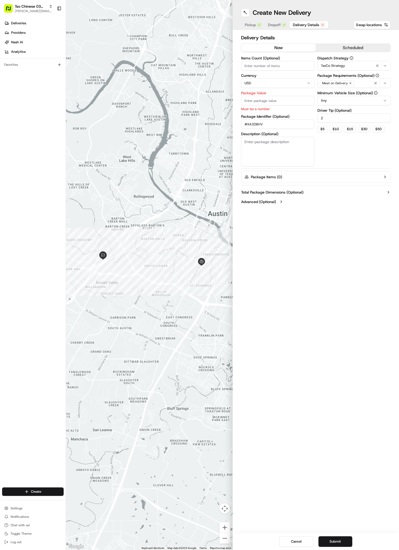
type input "#XA32BHV"
click at [254, 102] on input "Package Value" at bounding box center [277, 101] width 73 height 10
type input "80.38"
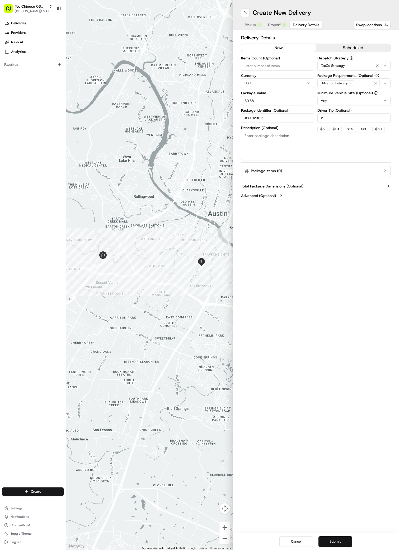
click at [339, 540] on button "Submit" at bounding box center [335, 541] width 34 height 11
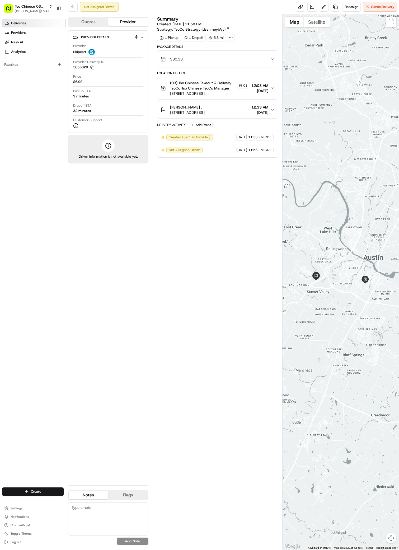
click at [29, 26] on link "Deliveries" at bounding box center [34, 23] width 64 height 8
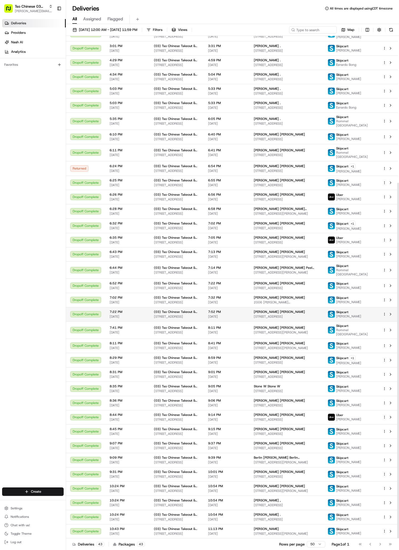
scroll to position [207, 0]
click at [124, 30] on span "[DATE] 12:00 AM - [DATE] 11:59 PM" at bounding box center [108, 29] width 58 height 5
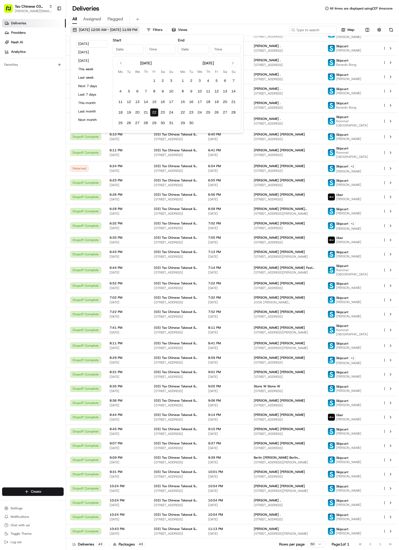
type input "[DATE]"
type input "12:00 AM"
type input "[DATE]"
type input "11:59 PM"
click at [124, 30] on span "[DATE] 12:00 AM - [DATE] 11:59 PM" at bounding box center [108, 29] width 58 height 5
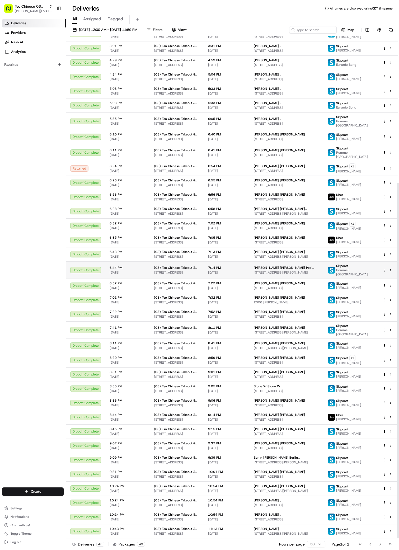
scroll to position [0, 0]
click at [137, 31] on span "[DATE] 12:00 AM - [DATE] 11:59 PM" at bounding box center [108, 29] width 58 height 5
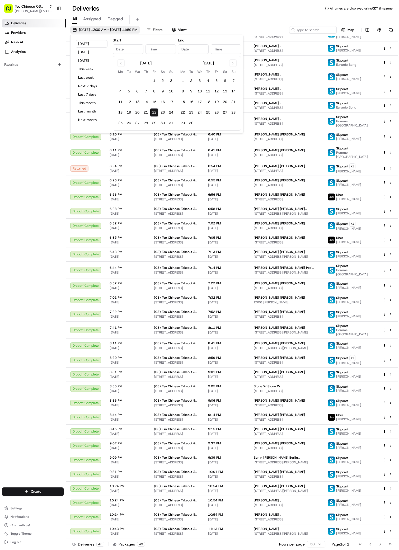
type input "[DATE]"
type input "12:00 AM"
type input "[DATE]"
type input "11:59 PM"
click at [163, 111] on button "23" at bounding box center [162, 112] width 8 height 8
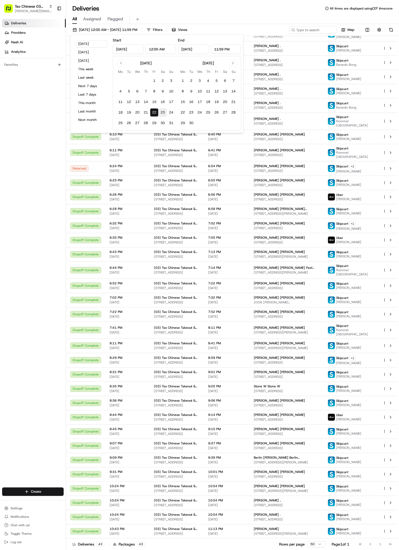
type input "Aug 23, 2025"
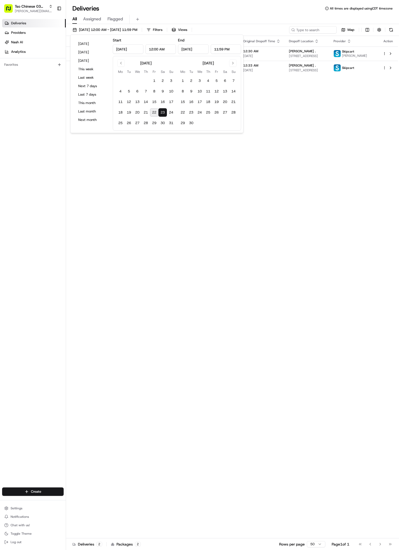
click at [271, 134] on div "Status Original Pickup Time Pickup Location Original Dropoff Time Dropoff Locat…" at bounding box center [232, 287] width 332 height 502
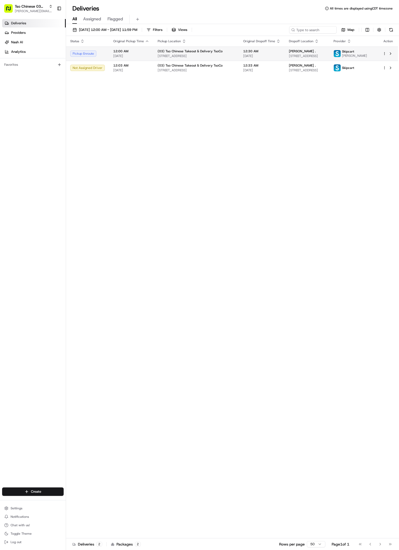
click at [322, 60] on td "Trace Holt . 3801 S Congress Ave #109 #308, Austin, TX 78704, USA" at bounding box center [307, 53] width 45 height 14
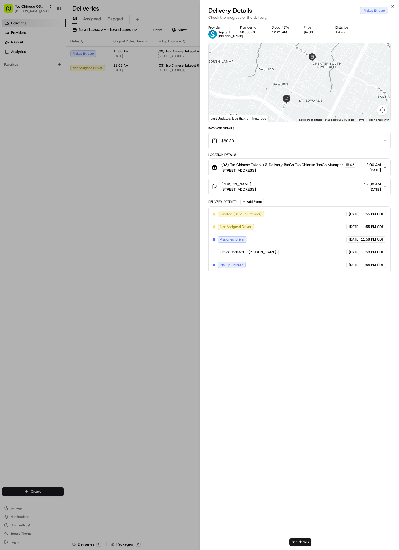
click at [383, 189] on icon "button" at bounding box center [385, 187] width 4 height 4
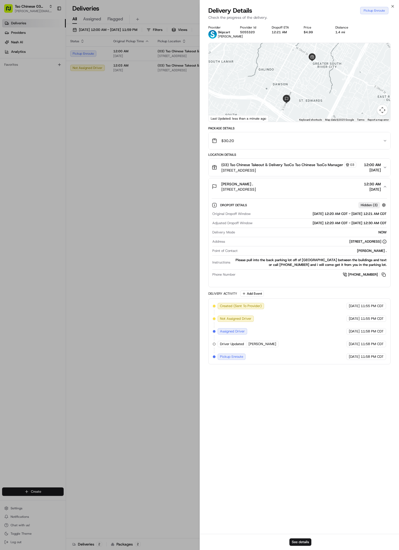
click at [382, 192] on div "Trace Holt . 3801 S Congress Ave #109 #308, Austin, TX 78704, USA 12:30 AM 08/2…" at bounding box center [297, 186] width 171 height 11
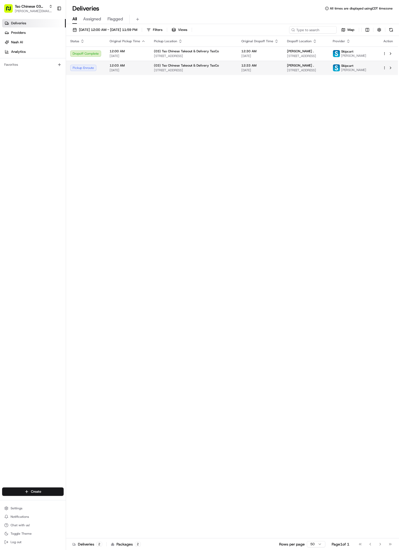
click at [324, 72] on span "4424 S MoPac Expy #508, Austin, TX 78735, USA" at bounding box center [305, 70] width 37 height 4
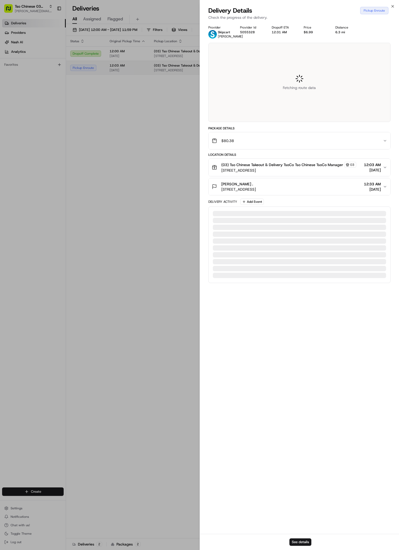
click at [333, 73] on div at bounding box center [199, 275] width 399 height 550
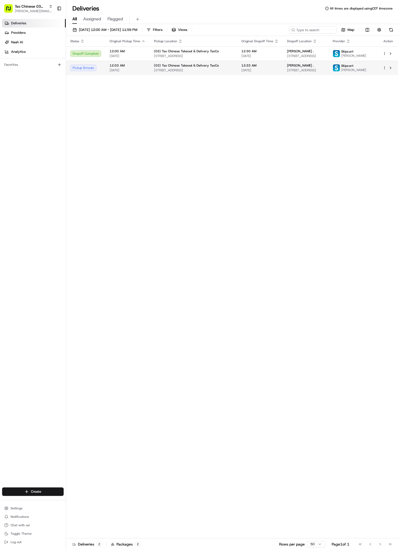
click at [241, 72] on span "08/23/2025" at bounding box center [259, 70] width 37 height 4
click at [254, 72] on span "08/23/2025" at bounding box center [259, 70] width 37 height 4
click at [158, 292] on div "Status Original Pickup Time Pickup Location Original Dropoff Time Dropoff Locat…" at bounding box center [232, 287] width 332 height 502
click at [315, 72] on span "4424 S MoPac Expy #508, Austin, TX 78735, USA" at bounding box center [305, 70] width 37 height 4
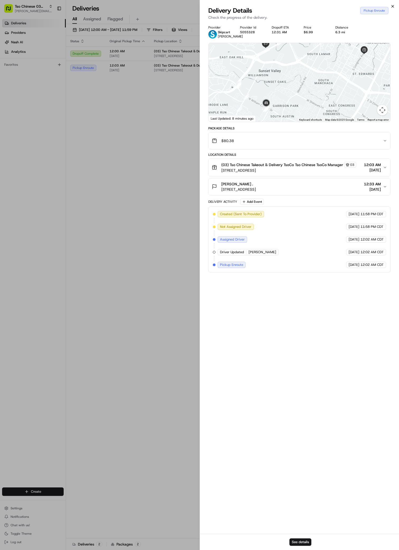
click at [394, 6] on icon "button" at bounding box center [392, 6] width 4 height 4
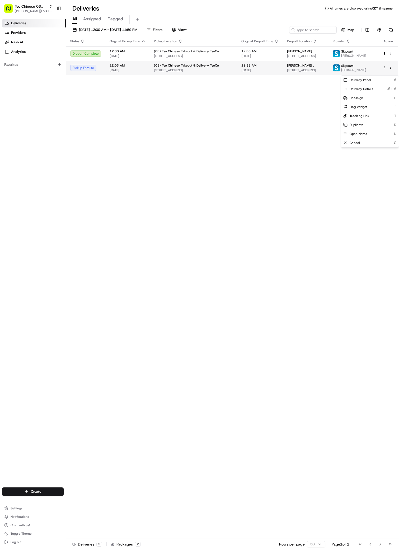
click at [385, 73] on html "Tso Chinese 03 TsoCo antonia@tsochinese.com Toggle Sidebar Deliveries Providers…" at bounding box center [199, 275] width 399 height 550
click at [360, 100] on div "Reassign R" at bounding box center [370, 97] width 58 height 9
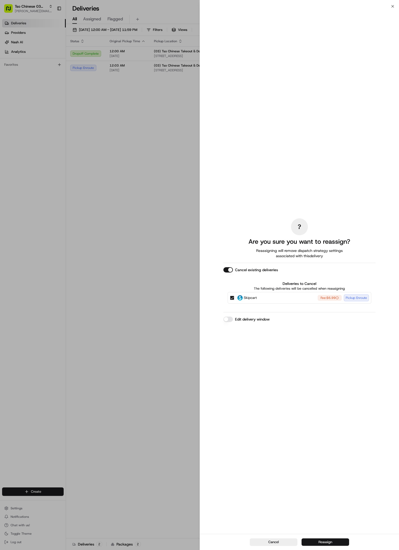
click at [335, 541] on button "Reassign" at bounding box center [325, 541] width 48 height 7
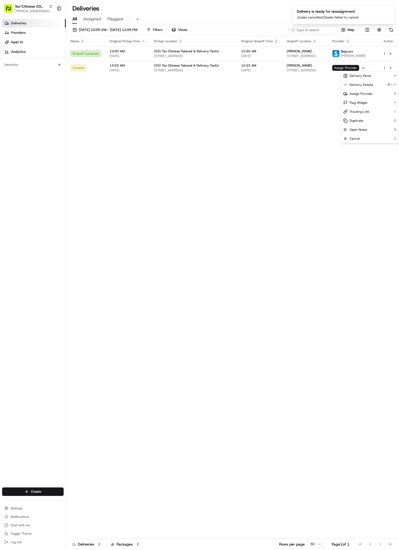
click at [184, 202] on div "Status Original Pickup Time Pickup Location Original Dropoff Time Dropoff Locat…" at bounding box center [232, 287] width 332 height 502
click at [384, 68] on html "Tso Chinese 03 TsoCo antonia@tsochinese.com Toggle Sidebar Deliveries Providers…" at bounding box center [199, 275] width 399 height 550
click at [364, 95] on span "Assign Provider" at bounding box center [360, 94] width 23 height 4
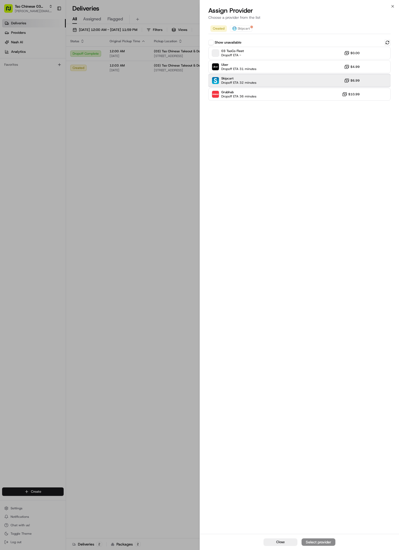
click at [236, 82] on span "Dropoff ETA 32 minutes" at bounding box center [238, 83] width 35 height 4
click at [320, 541] on div "Assign Provider" at bounding box center [318, 541] width 26 height 5
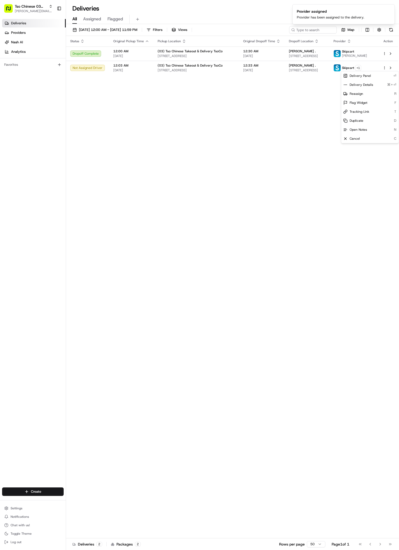
click at [261, 214] on div "Status Original Pickup Time Pickup Location Original Dropoff Time Dropoff Locat…" at bounding box center [232, 287] width 332 height 502
click at [384, 67] on html "Tso Chinese 03 TsoCo antonia@tsochinese.com Toggle Sidebar Deliveries Providers…" at bounding box center [199, 275] width 399 height 550
click at [358, 93] on span "Reassign" at bounding box center [355, 94] width 13 height 4
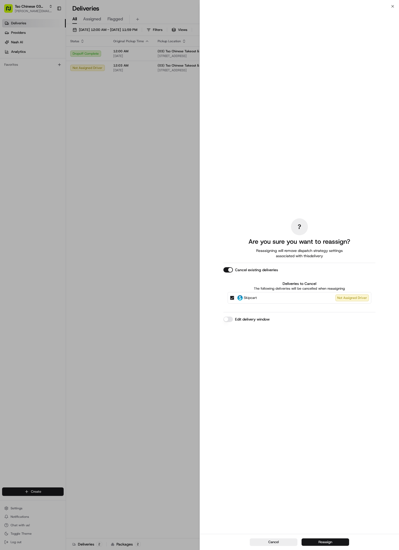
click at [312, 540] on button "Reassign" at bounding box center [325, 541] width 48 height 7
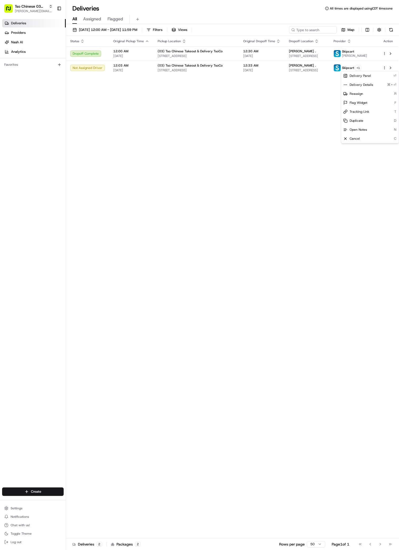
click at [129, 238] on div "Status Original Pickup Time Pickup Location Original Dropoff Time Dropoff Locat…" at bounding box center [232, 287] width 332 height 502
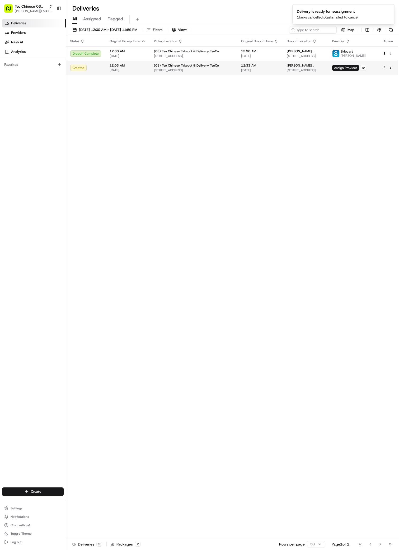
click at [386, 67] on div at bounding box center [387, 68] width 11 height 6
click at [385, 68] on html "Tso Chinese 03 TsoCo antonia@tsochinese.com Toggle Sidebar Deliveries Providers…" at bounding box center [199, 275] width 399 height 550
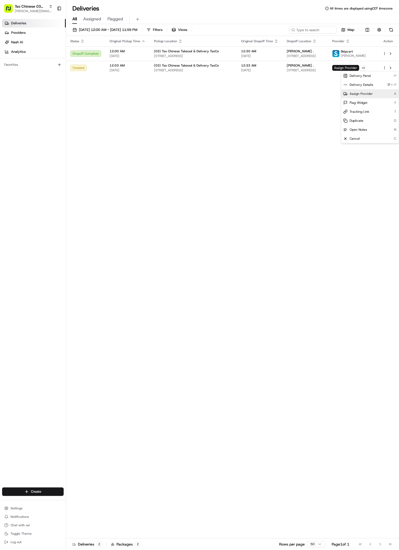
click at [355, 95] on span "Assign Provider" at bounding box center [360, 94] width 23 height 4
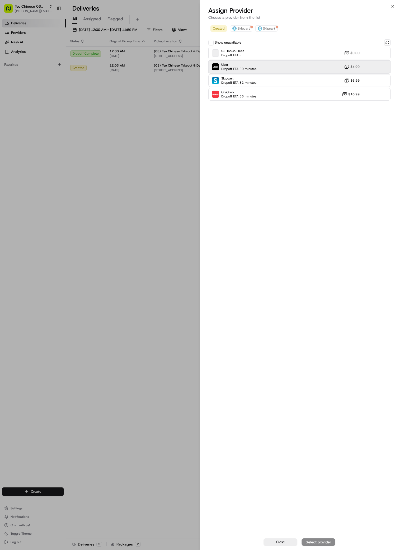
click at [272, 70] on div "Uber Dropoff ETA 29 minutes $4.99" at bounding box center [299, 66] width 182 height 13
click at [328, 543] on div "Assign Provider" at bounding box center [318, 541] width 26 height 5
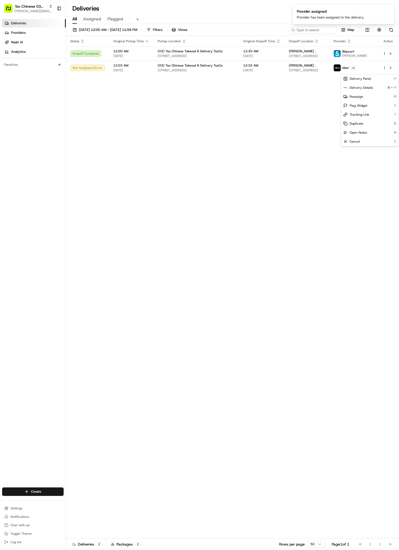
click at [125, 218] on div "Status Original Pickup Time Pickup Location Original Dropoff Time Dropoff Locat…" at bounding box center [232, 287] width 332 height 502
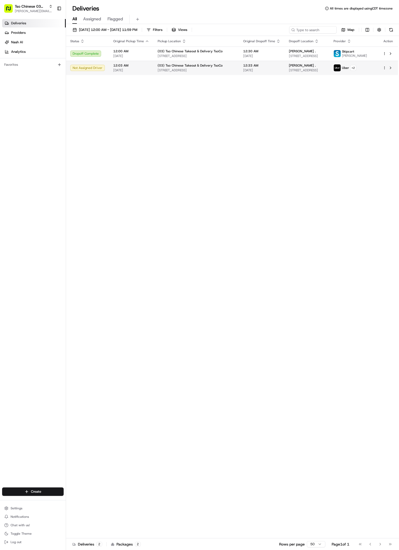
click at [302, 68] on div "Tia Haywood ." at bounding box center [307, 65] width 36 height 4
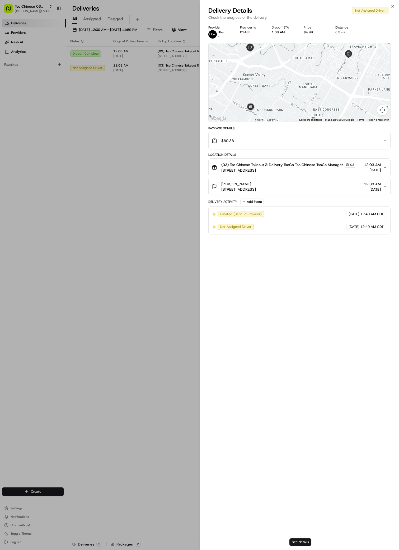
click at [281, 349] on div "Provider Uber - Provider Id D1A8F Dropoff ETA 1:08 AM Price $4.99 Distance 6.3 …" at bounding box center [299, 278] width 199 height 512
click at [392, 7] on icon "button" at bounding box center [392, 6] width 4 height 4
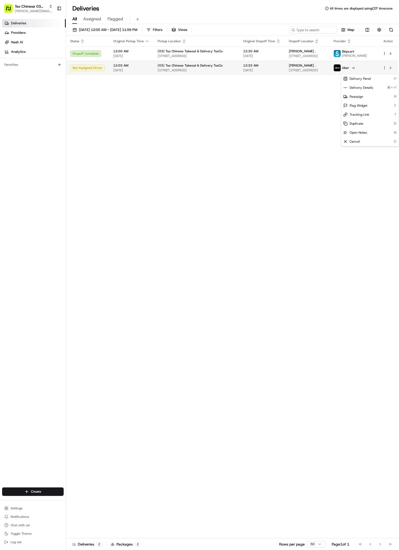
click at [385, 70] on html "Tso Chinese 03 TsoCo antonia@tsochinese.com Toggle Sidebar Deliveries Providers…" at bounding box center [199, 275] width 399 height 550
click at [193, 206] on html "Tso Chinese 03 TsoCo antonia@tsochinese.com Toggle Sidebar Deliveries Providers…" at bounding box center [199, 275] width 399 height 550
click at [193, 206] on div "Status Original Pickup Time Pickup Location Original Dropoff Time Dropoff Locat…" at bounding box center [232, 287] width 332 height 502
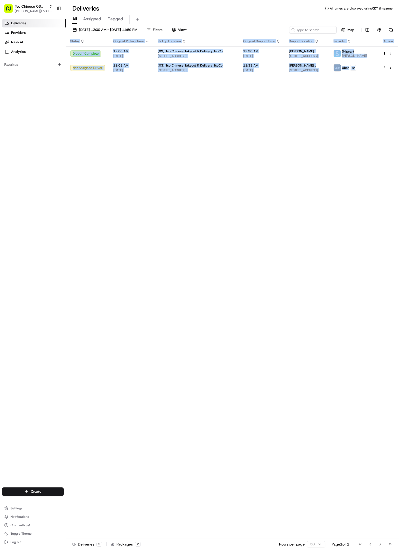
click at [193, 206] on div "Status Original Pickup Time Pickup Location Original Dropoff Time Dropoff Locat…" at bounding box center [232, 287] width 332 height 502
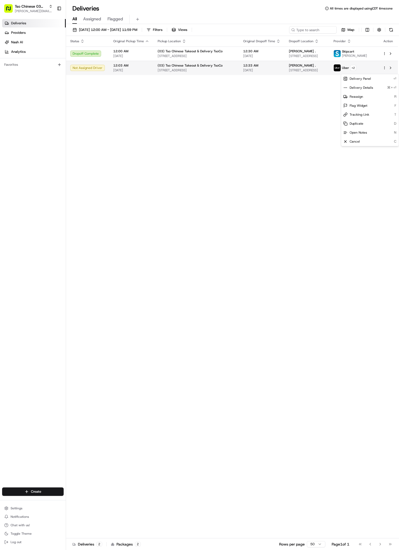
click at [385, 70] on html "Tso Chinese 03 TsoCo antonia@tsochinese.com Toggle Sidebar Deliveries Providers…" at bounding box center [199, 275] width 399 height 550
click at [351, 94] on div "Reassign R" at bounding box center [370, 96] width 58 height 9
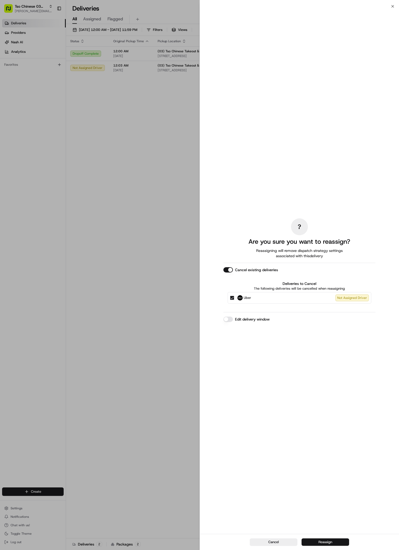
click at [330, 542] on button "Reassign" at bounding box center [325, 541] width 48 height 7
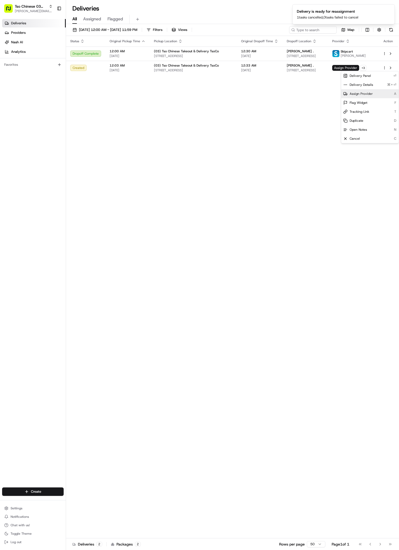
click at [353, 98] on div "Assign Provider A" at bounding box center [370, 93] width 58 height 9
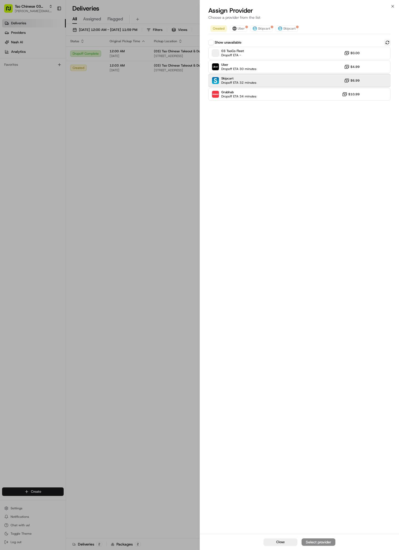
click at [285, 86] on div "Skipcart Dropoff ETA 32 minutes $6.99" at bounding box center [299, 80] width 182 height 13
click at [341, 448] on div "Created Uber Skipcart Skipcart Show unavailable 03 TsoCo Fleet Dropoff ETA - $0…" at bounding box center [299, 278] width 199 height 512
click at [318, 542] on div "Assign Provider" at bounding box center [318, 541] width 26 height 5
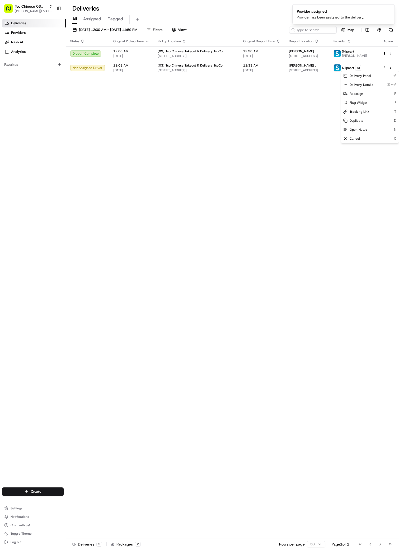
click at [285, 280] on div "Status Original Pickup Time Pickup Location Original Dropoff Time Dropoff Locat…" at bounding box center [232, 287] width 332 height 502
